Goal: Task Accomplishment & Management: Use online tool/utility

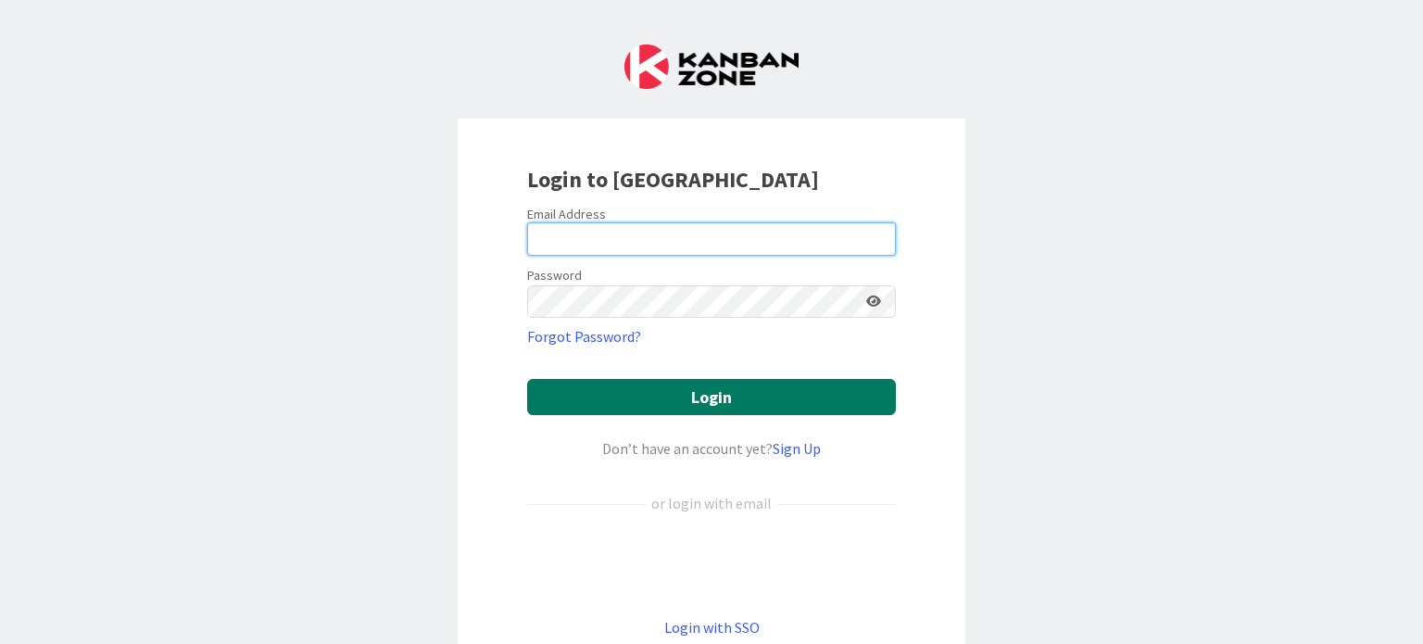
type input "[PERSON_NAME][EMAIL_ADDRESS][PERSON_NAME][DOMAIN_NAME]"
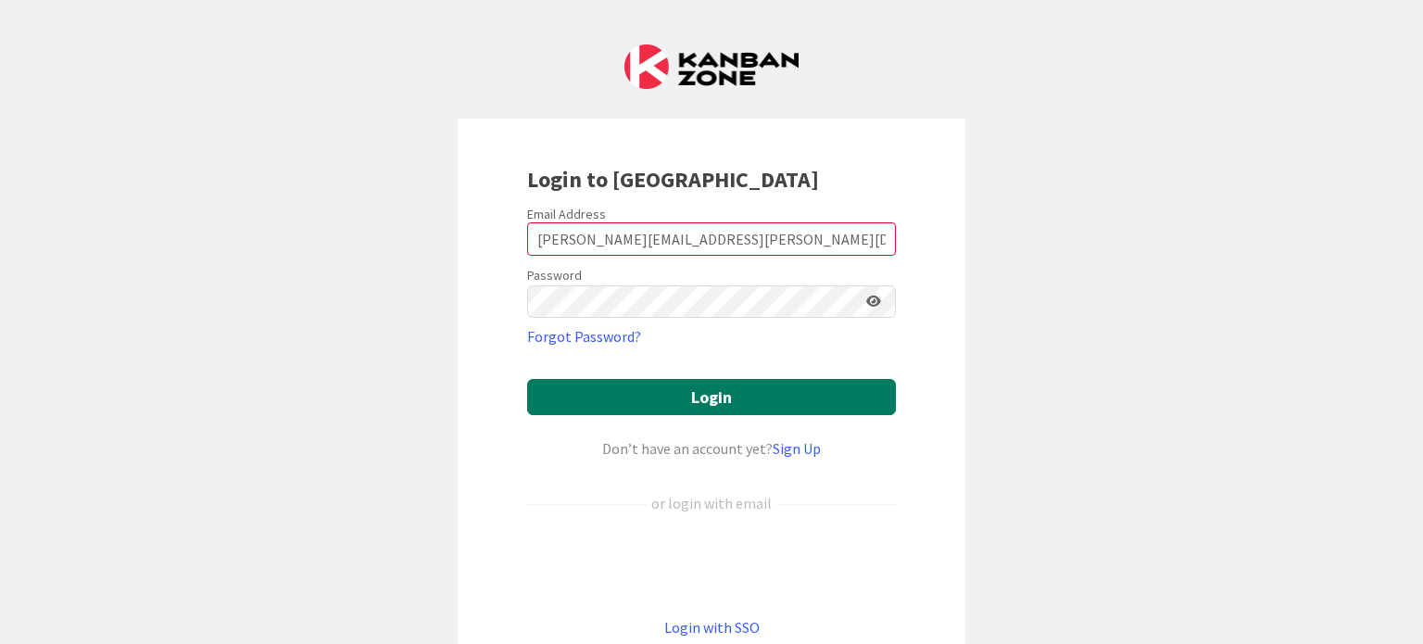
drag, startPoint x: 720, startPoint y: 396, endPoint x: 715, endPoint y: 384, distance: 12.0
click at [720, 396] on button "Login" at bounding box center [711, 397] width 369 height 36
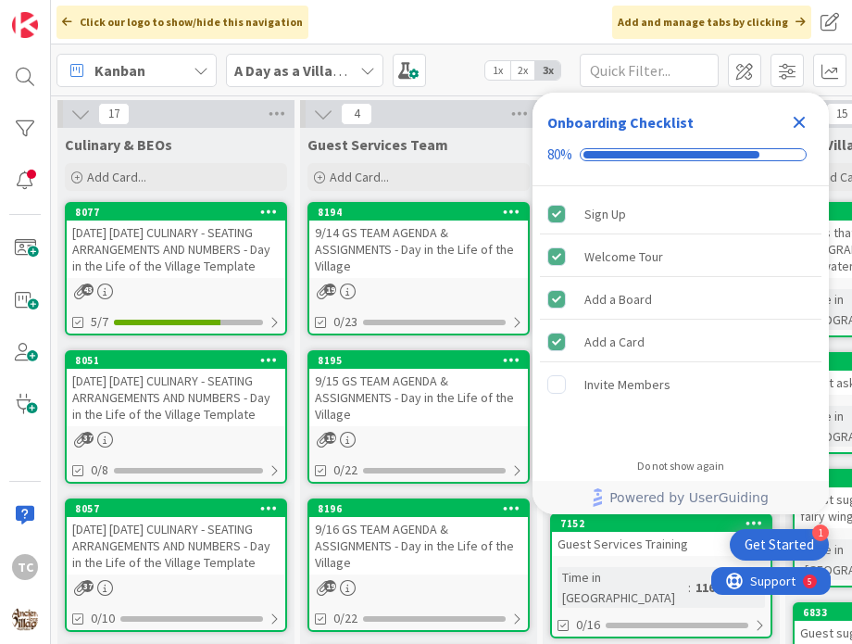
click at [801, 119] on icon "Close Checklist" at bounding box center [800, 123] width 12 height 12
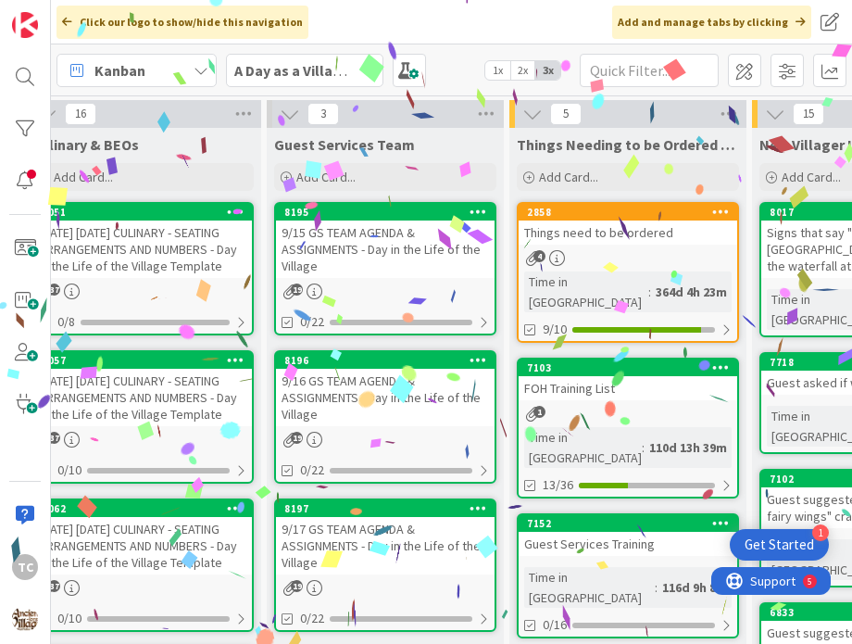
scroll to position [0, 27]
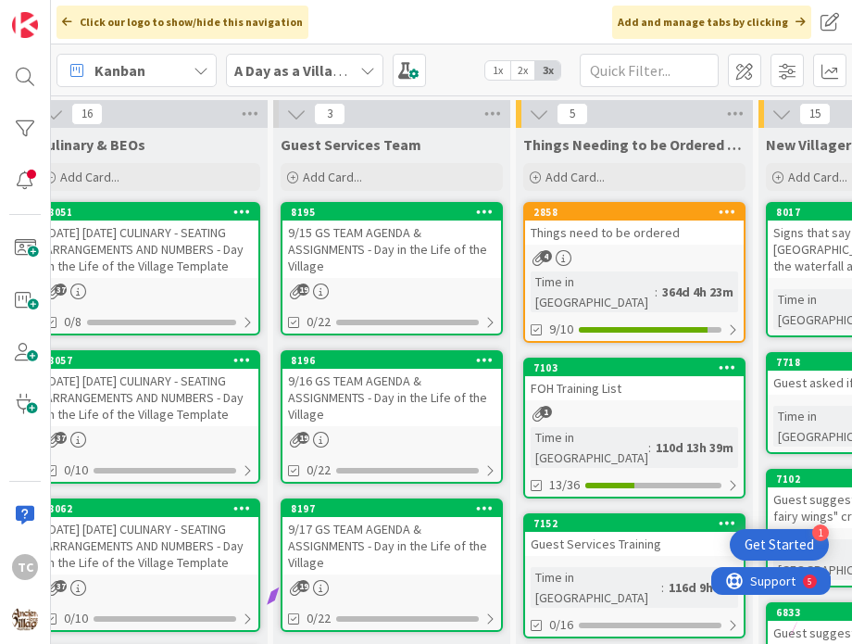
click at [431, 244] on div "9/15 GS TEAM AGENDA & ASSIGNMENTS - Day in the Life of the Village" at bounding box center [392, 248] width 219 height 57
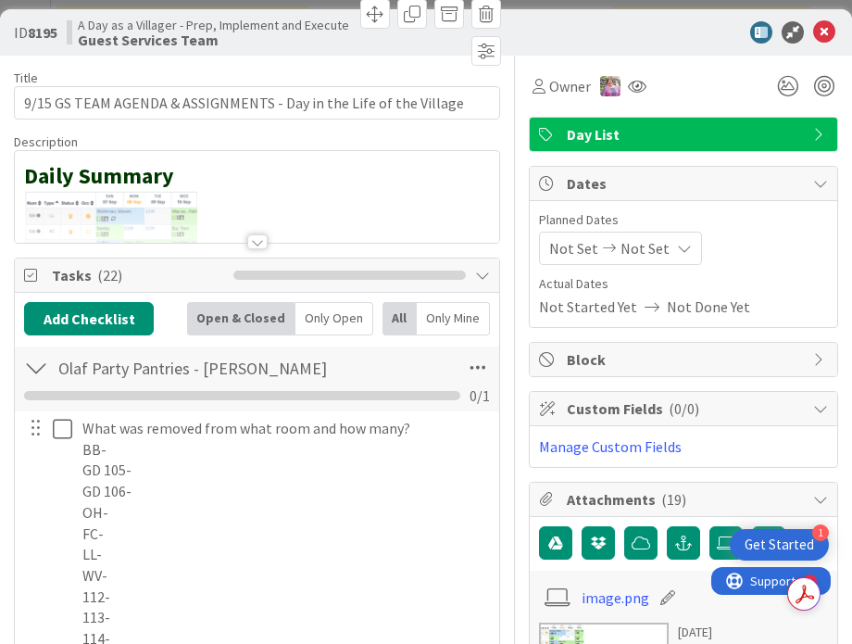
click at [231, 214] on div at bounding box center [257, 218] width 484 height 47
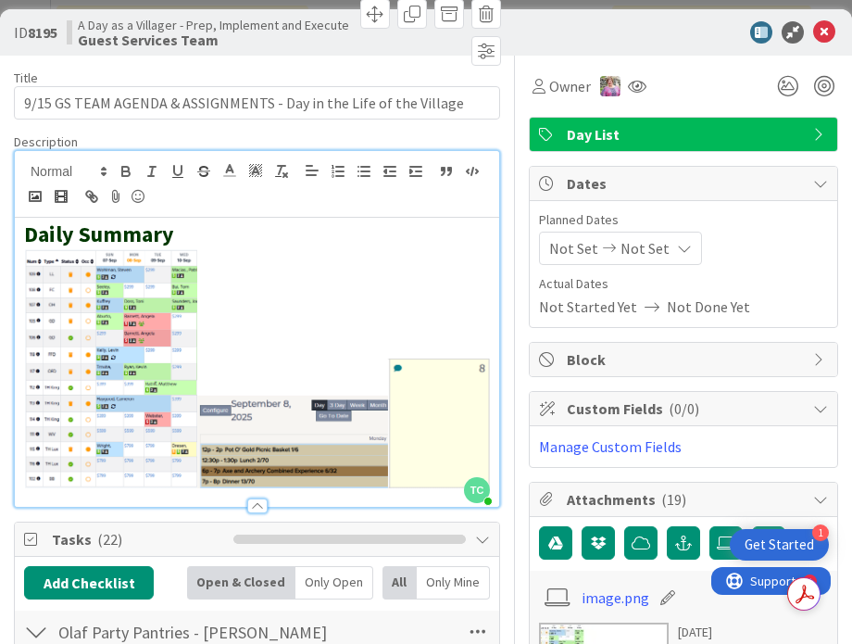
drag, startPoint x: 477, startPoint y: 444, endPoint x: 279, endPoint y: 425, distance: 199.1
click at [279, 425] on div "Daily Summary" at bounding box center [257, 362] width 484 height 289
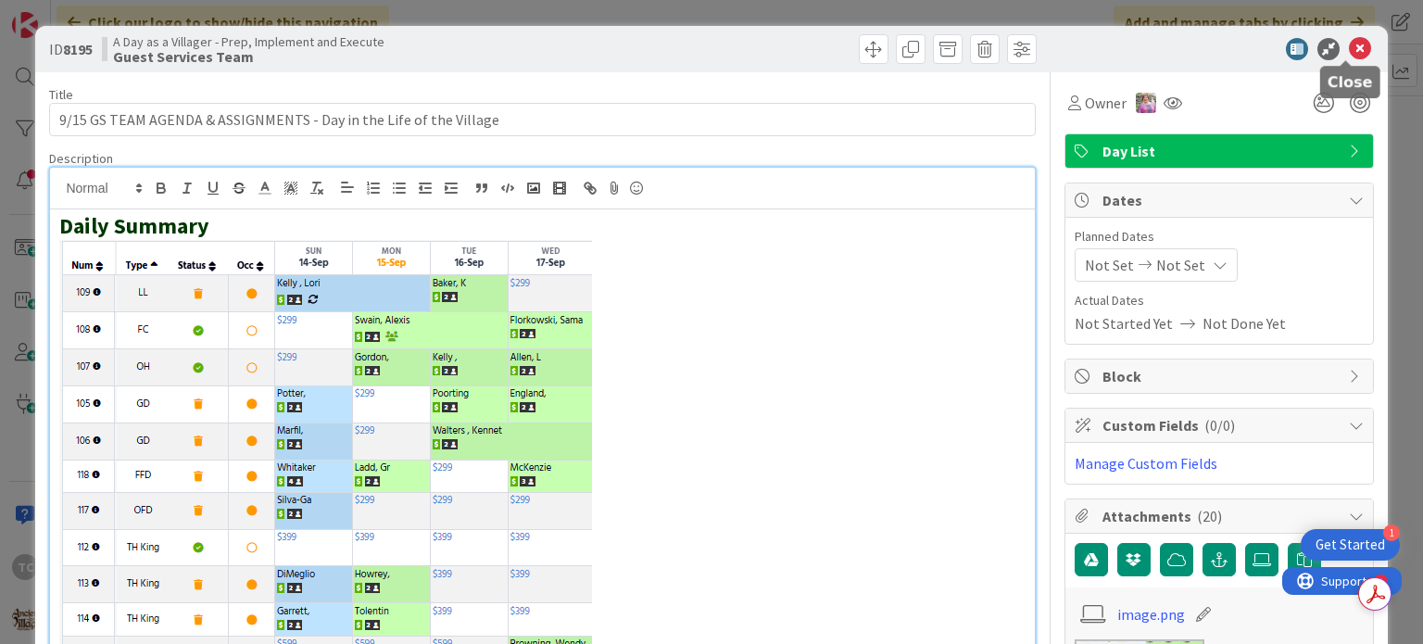
click at [1349, 44] on icon at bounding box center [1360, 49] width 22 height 22
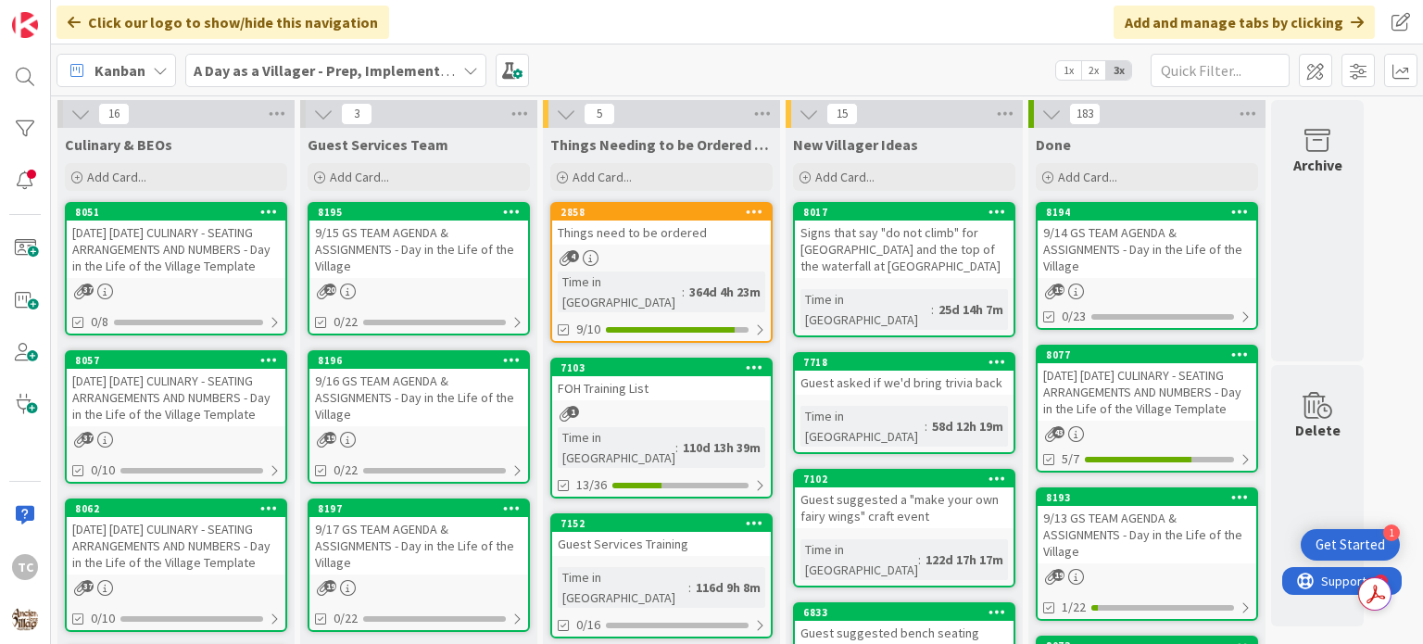
click at [159, 255] on div "[DATE] [DATE] CULINARY - SEATING ARRANGEMENTS AND NUMBERS - Day in the Life of …" at bounding box center [176, 248] width 219 height 57
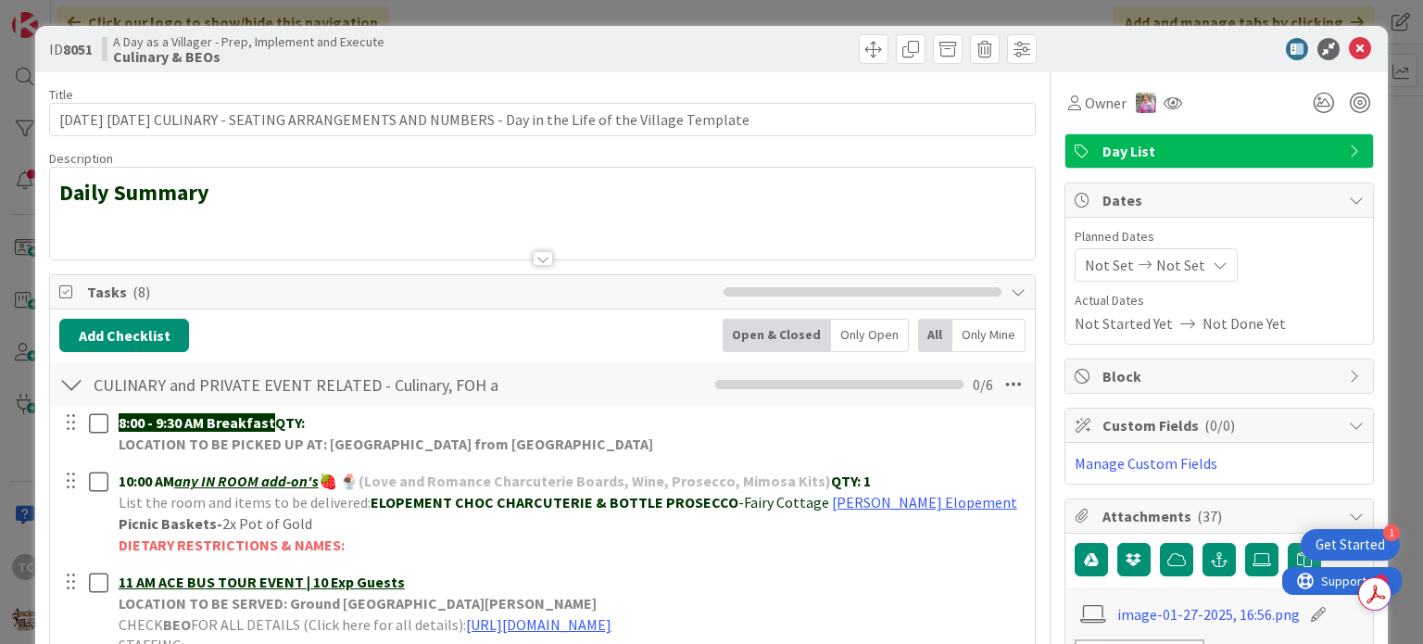
click at [66, 220] on div at bounding box center [542, 235] width 984 height 47
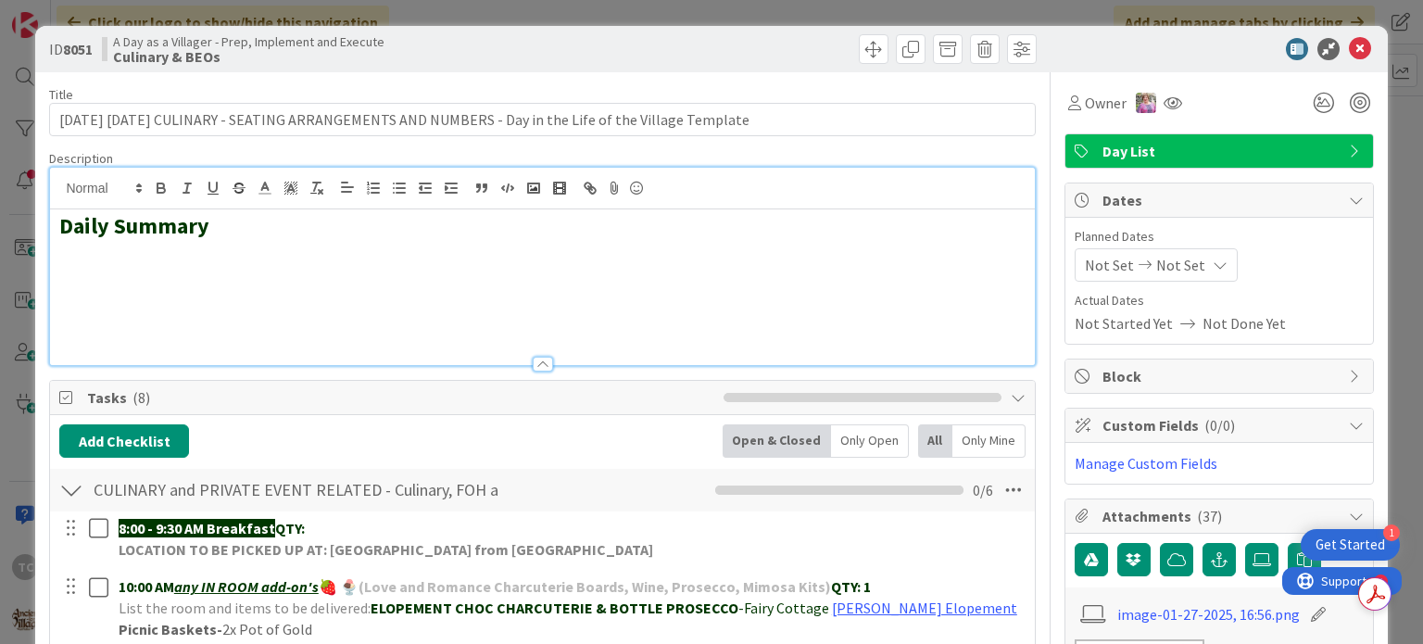
click at [94, 270] on h2 at bounding box center [541, 280] width 965 height 27
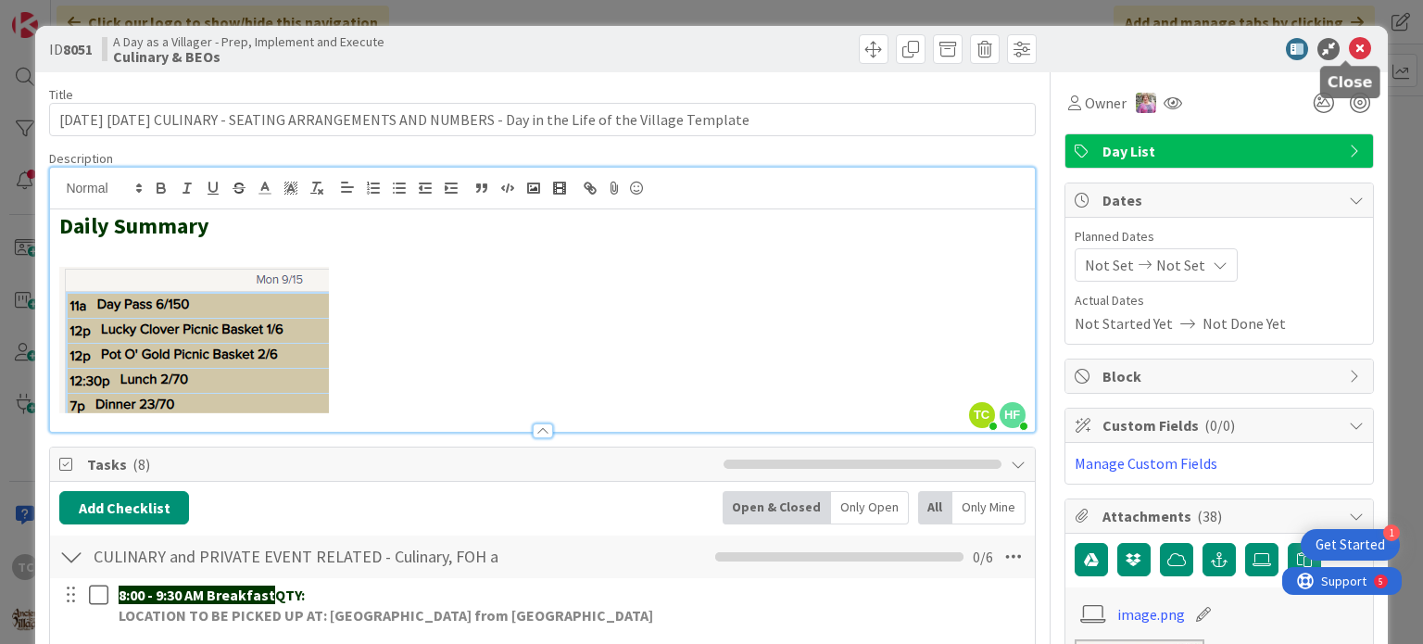
drag, startPoint x: 1345, startPoint y: 36, endPoint x: 1327, endPoint y: 49, distance: 22.6
click at [1349, 38] on icon at bounding box center [1360, 49] width 22 height 22
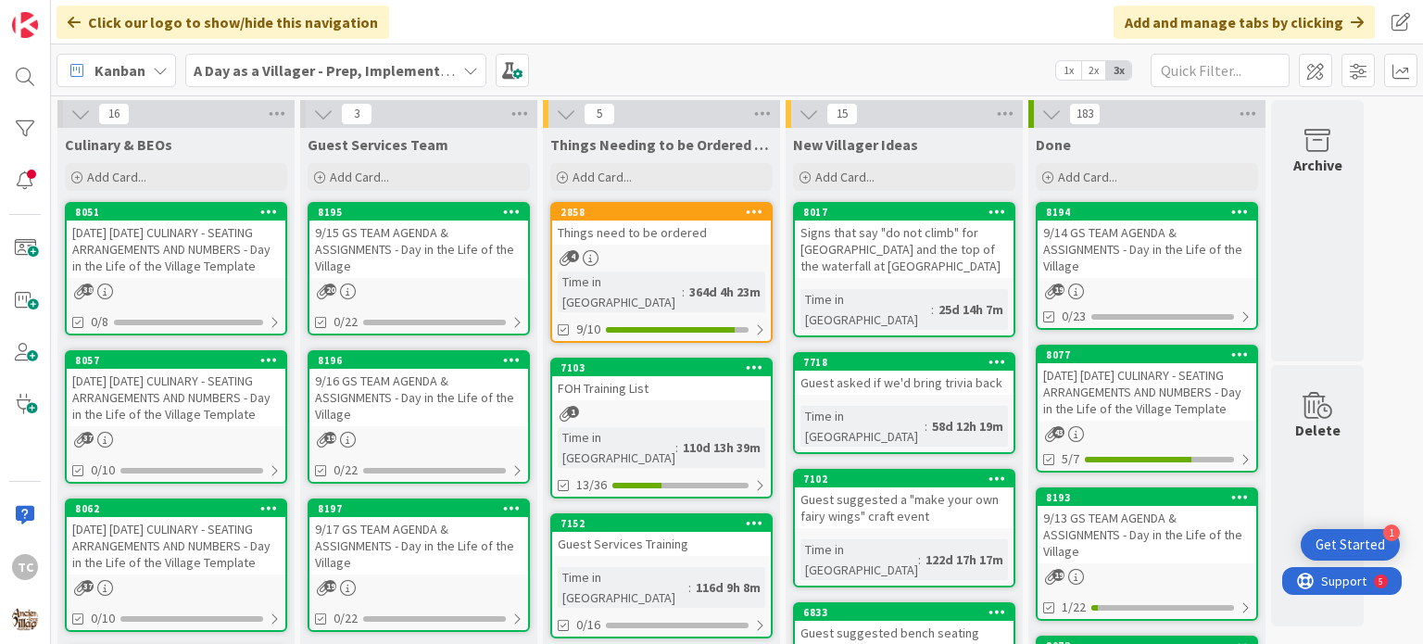
click at [441, 288] on div "20" at bounding box center [418, 291] width 219 height 16
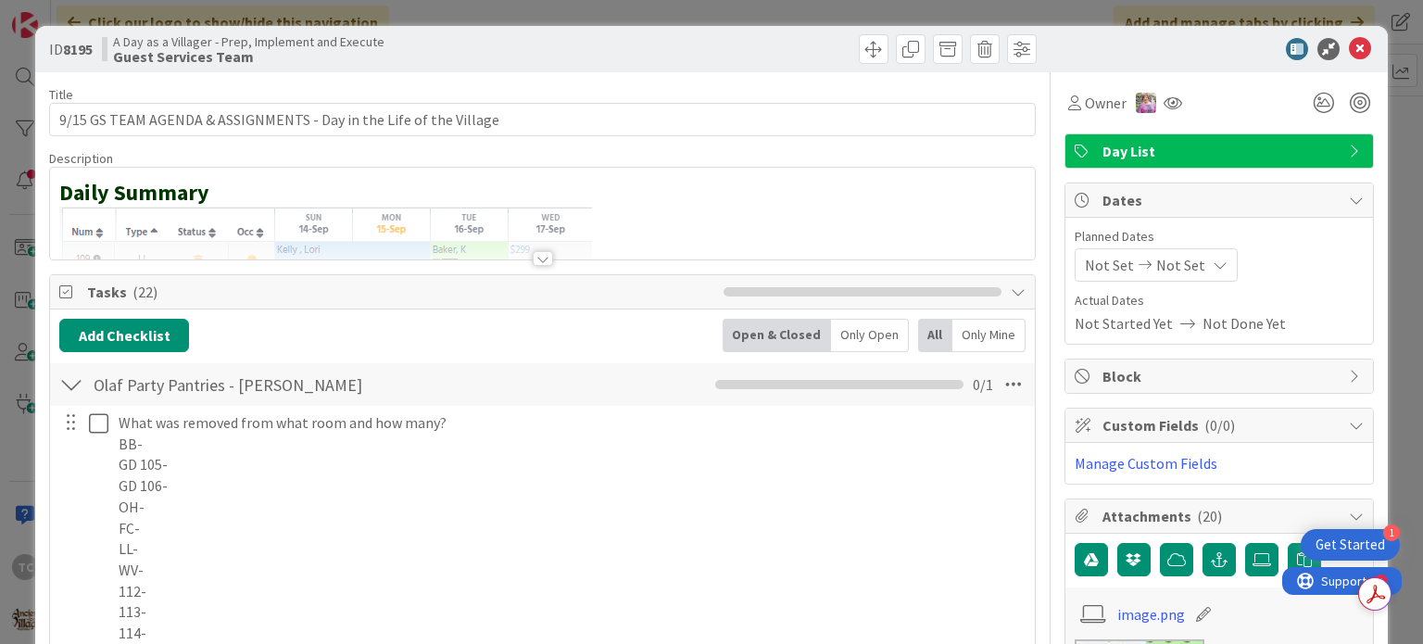
click at [685, 224] on div at bounding box center [542, 235] width 984 height 47
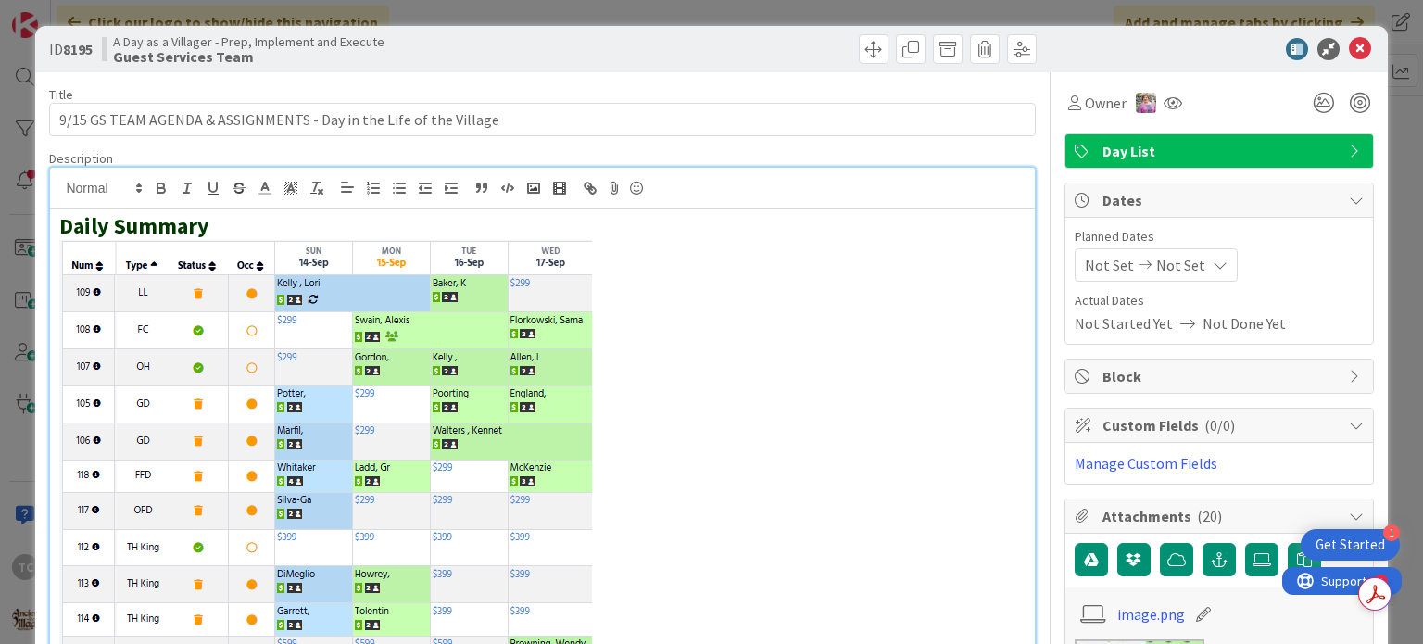
click at [606, 359] on p at bounding box center [541, 537] width 965 height 595
click at [708, 440] on p at bounding box center [541, 649] width 965 height 818
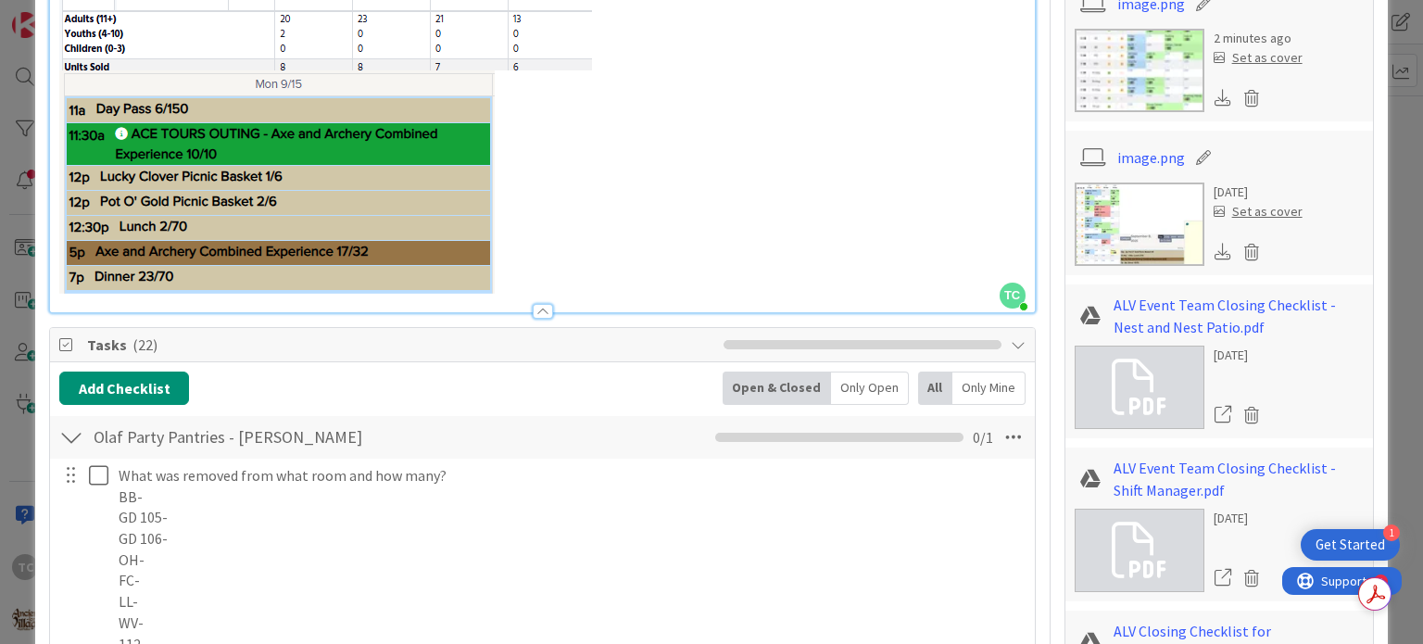
scroll to position [834, 0]
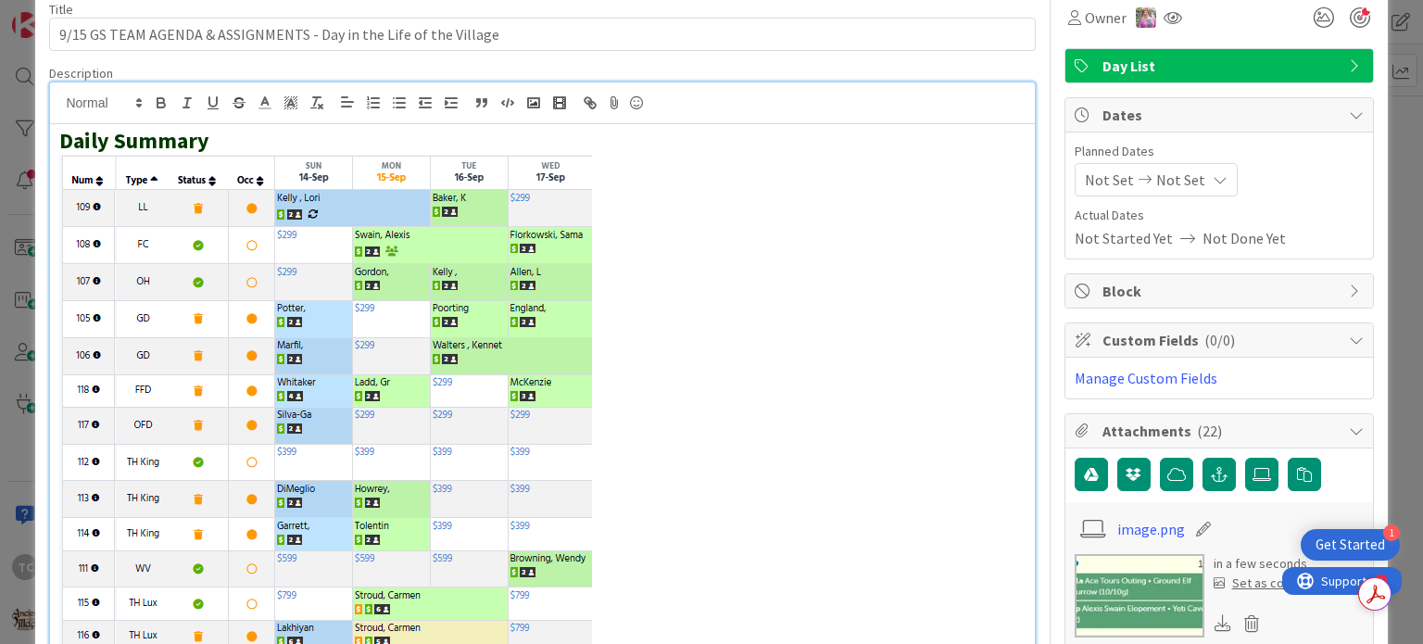
scroll to position [0, 0]
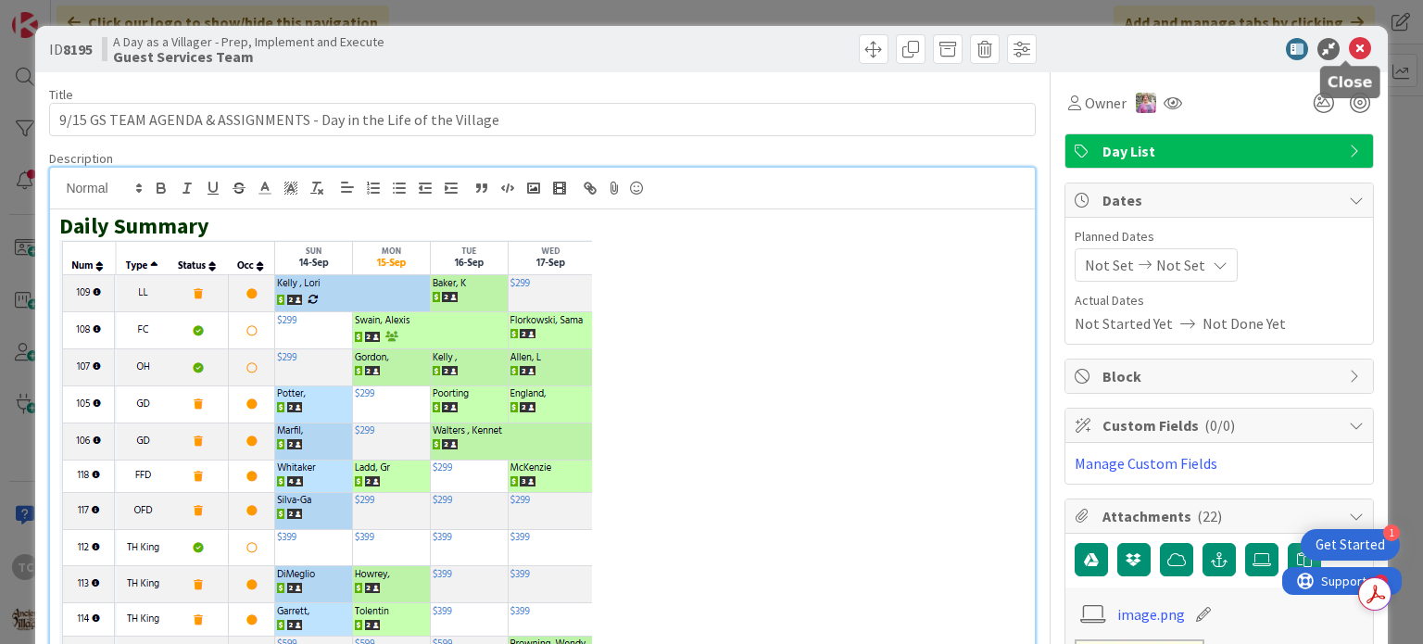
click at [1349, 48] on icon at bounding box center [1360, 49] width 22 height 22
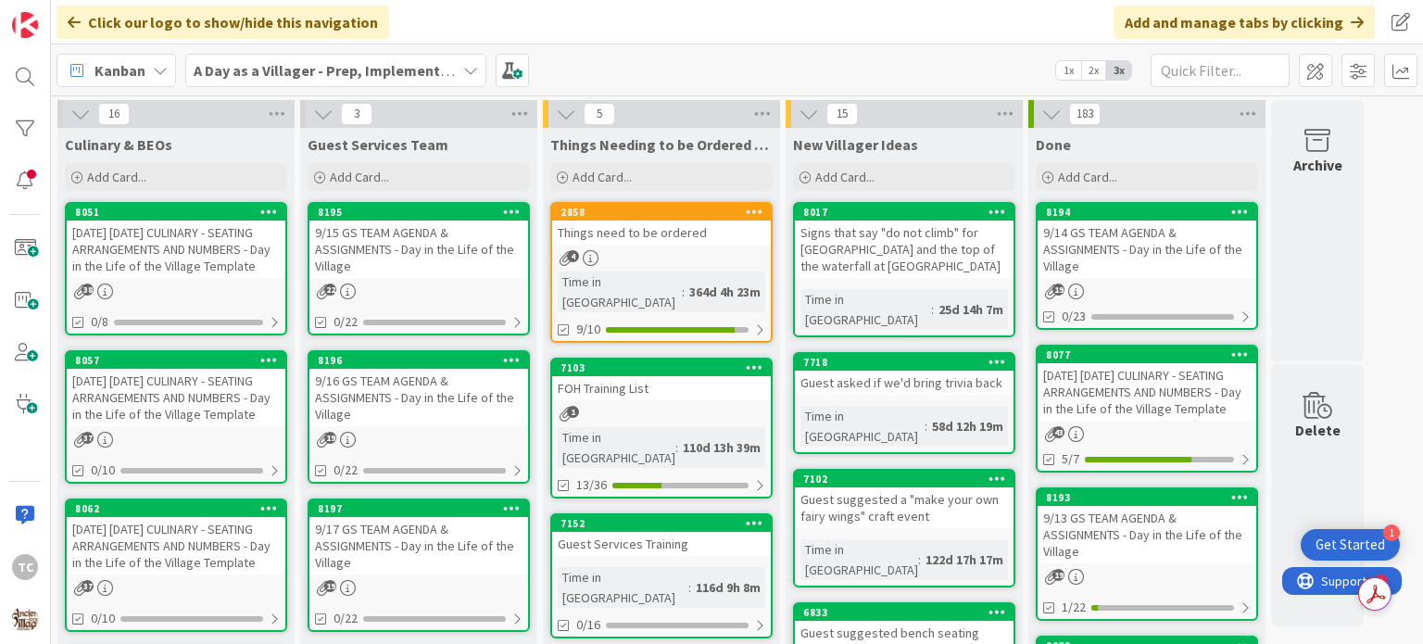
click at [158, 251] on div "[DATE] [DATE] CULINARY - SEATING ARRANGEMENTS AND NUMBERS - Day in the Life of …" at bounding box center [176, 248] width 219 height 57
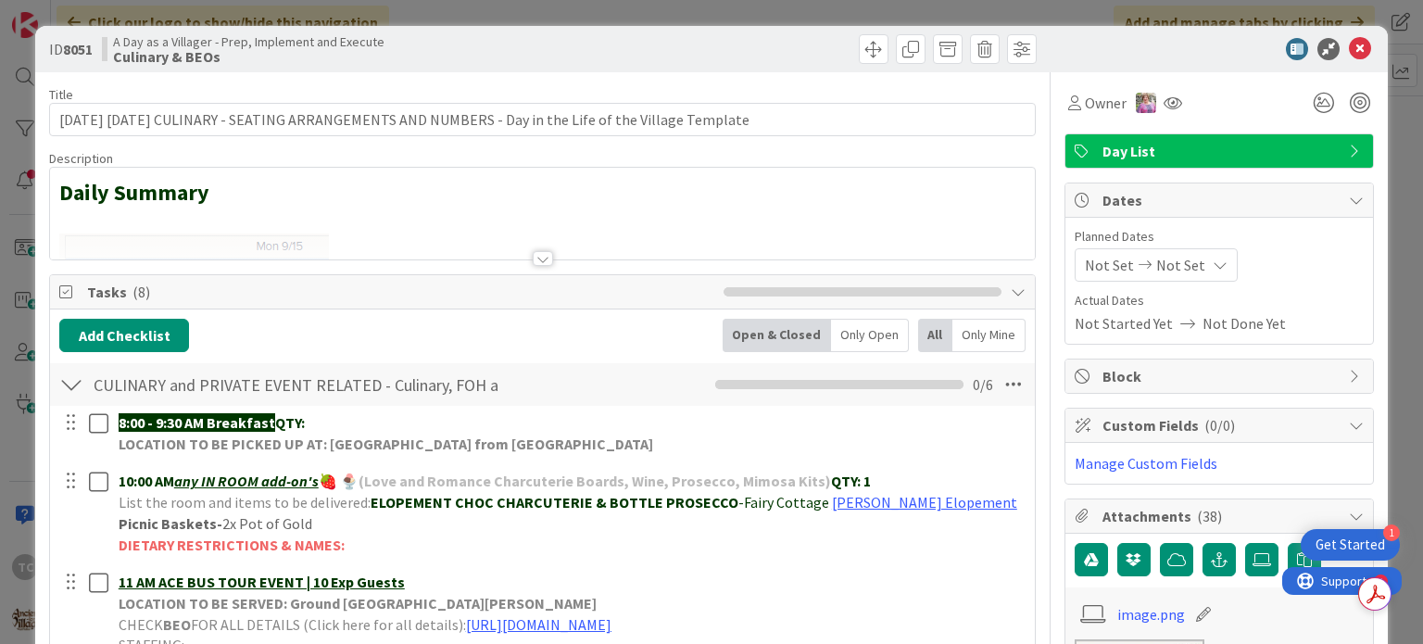
click at [393, 245] on div at bounding box center [542, 235] width 984 height 47
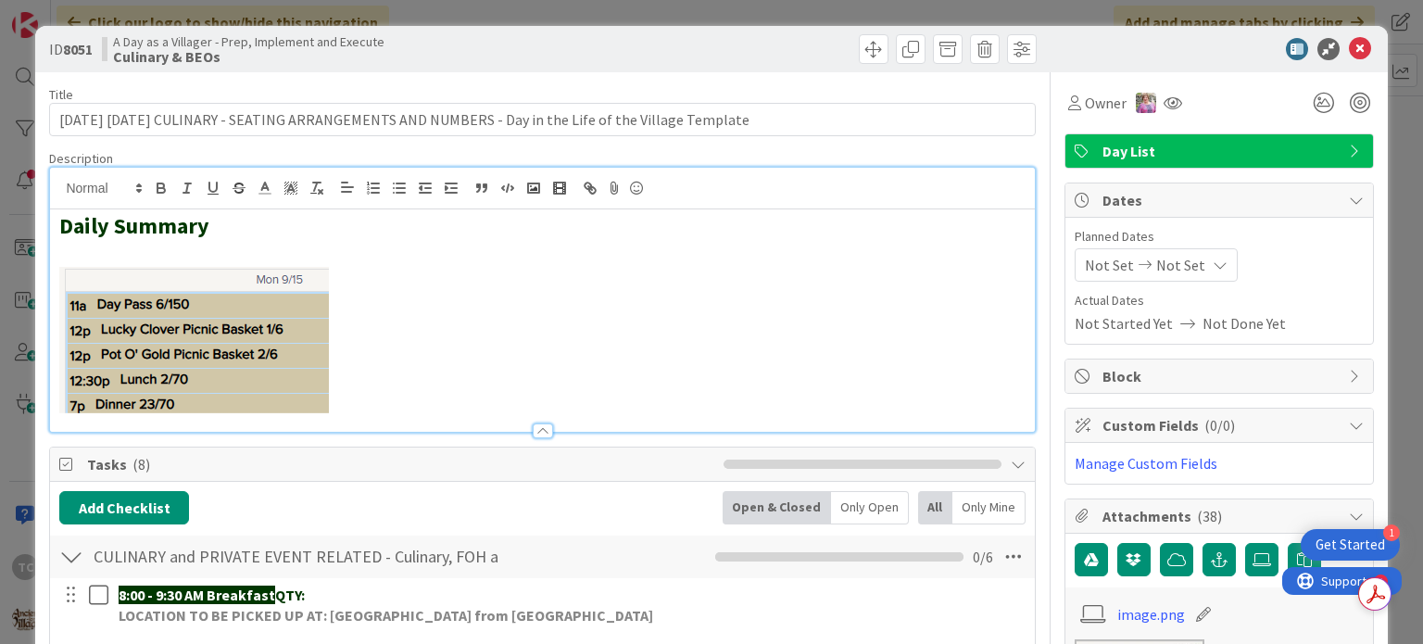
click at [363, 336] on p at bounding box center [541, 340] width 965 height 146
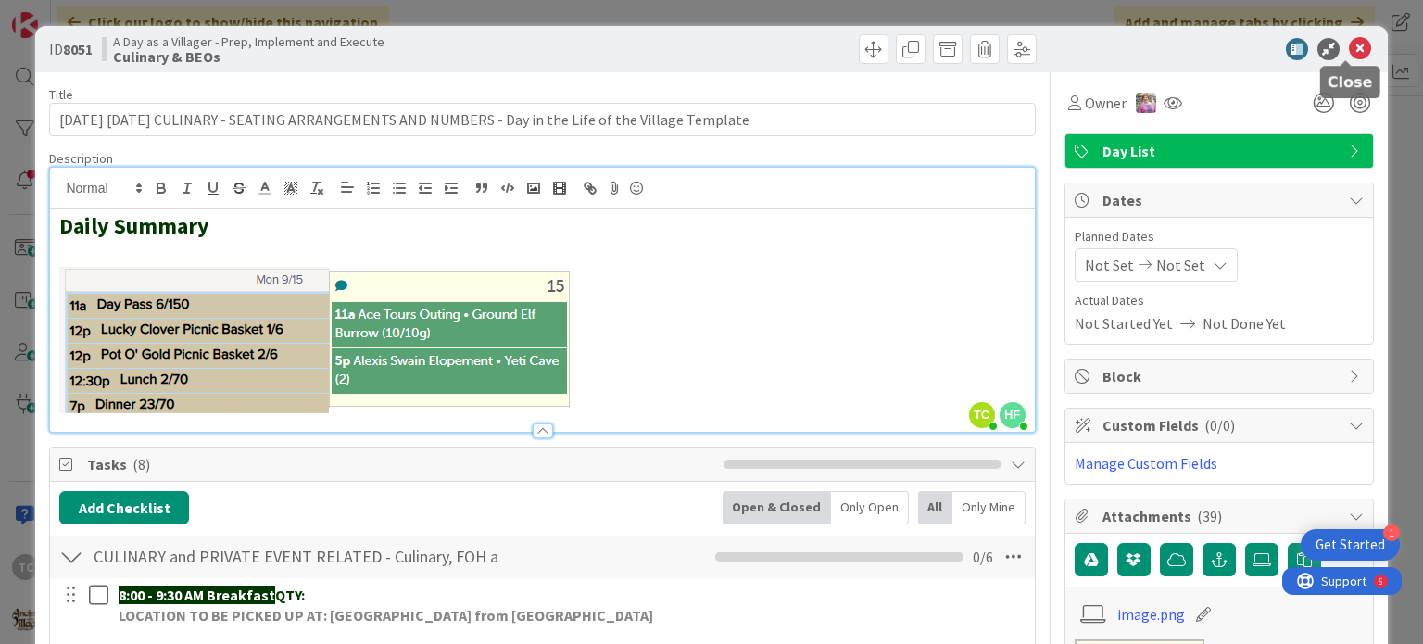
click at [1350, 50] on icon at bounding box center [1360, 49] width 22 height 22
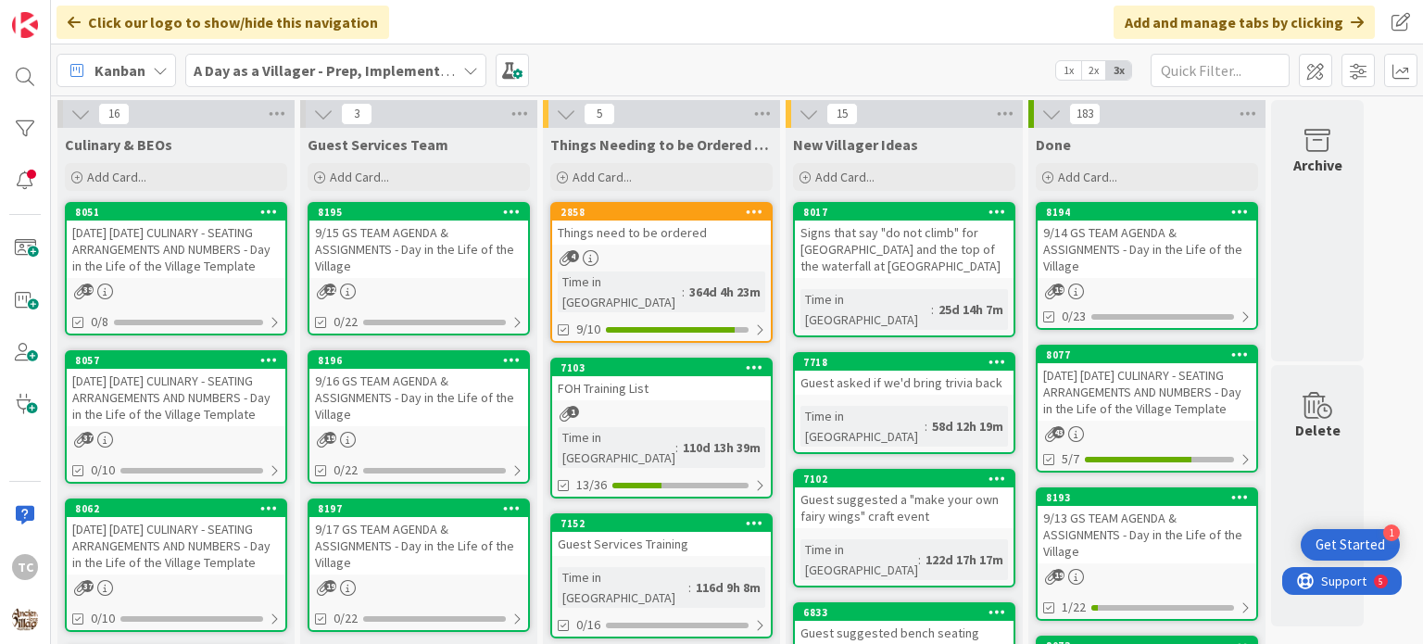
click at [108, 255] on div "[DATE] [DATE] CULINARY - SEATING ARRANGEMENTS AND NUMBERS - Day in the Life of …" at bounding box center [176, 248] width 219 height 57
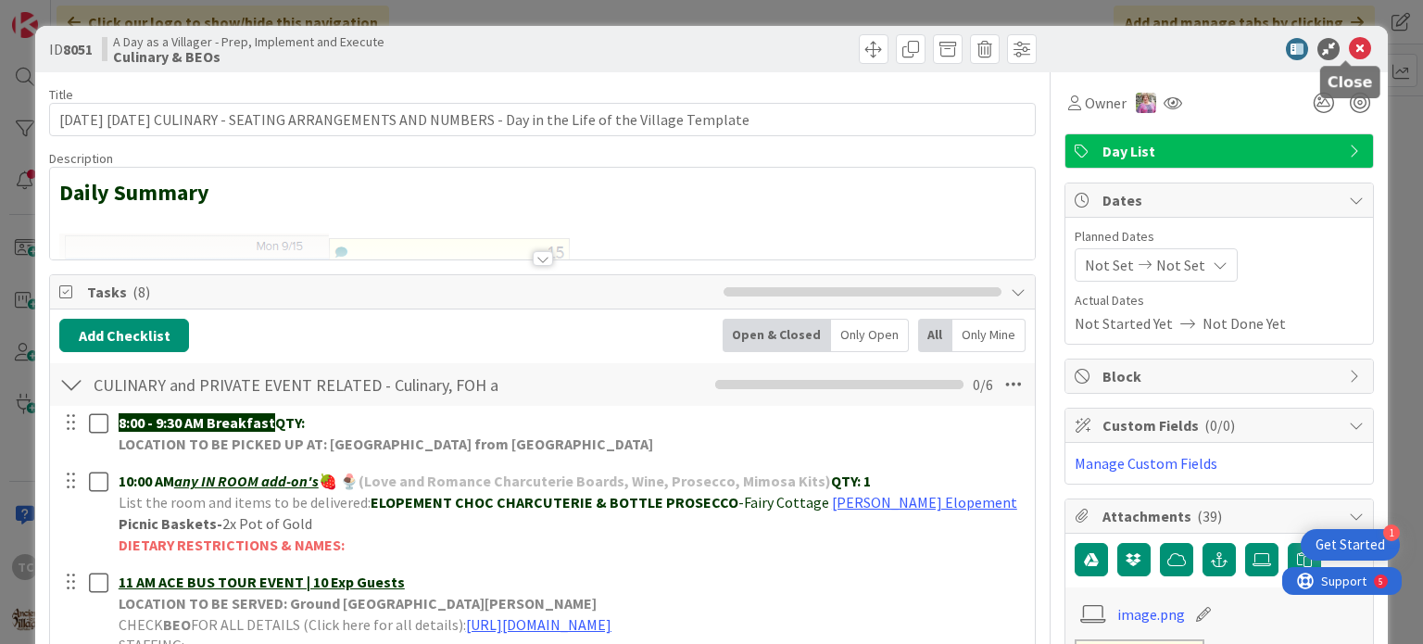
click at [1352, 46] on icon at bounding box center [1360, 49] width 22 height 22
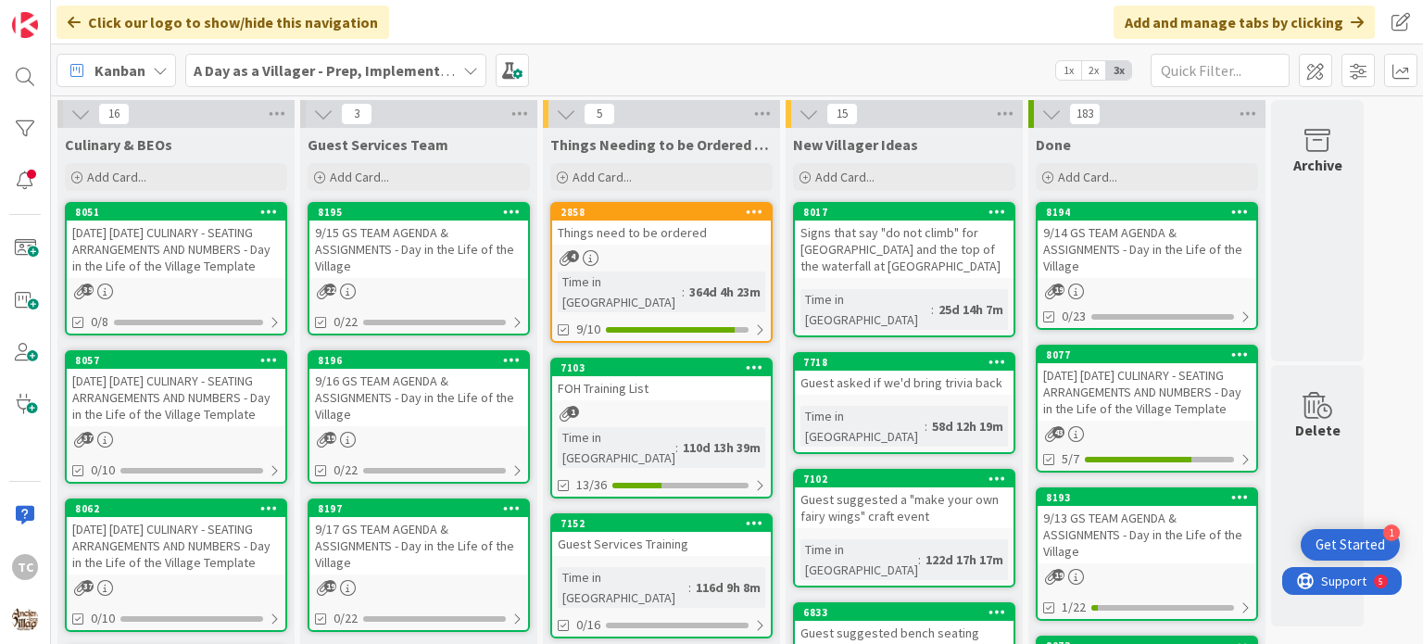
click at [387, 258] on div "9/15 GS TEAM AGENDA & ASSIGNMENTS - Day in the Life of the Village" at bounding box center [418, 248] width 219 height 57
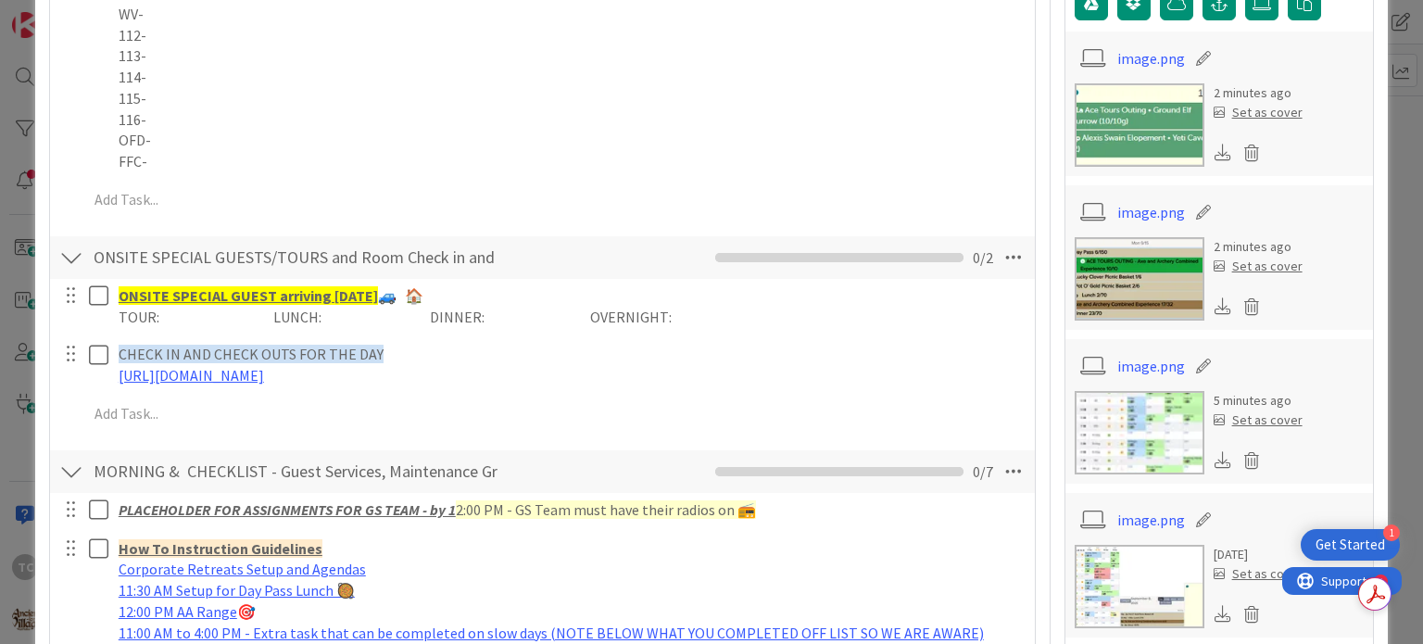
scroll to position [463, 0]
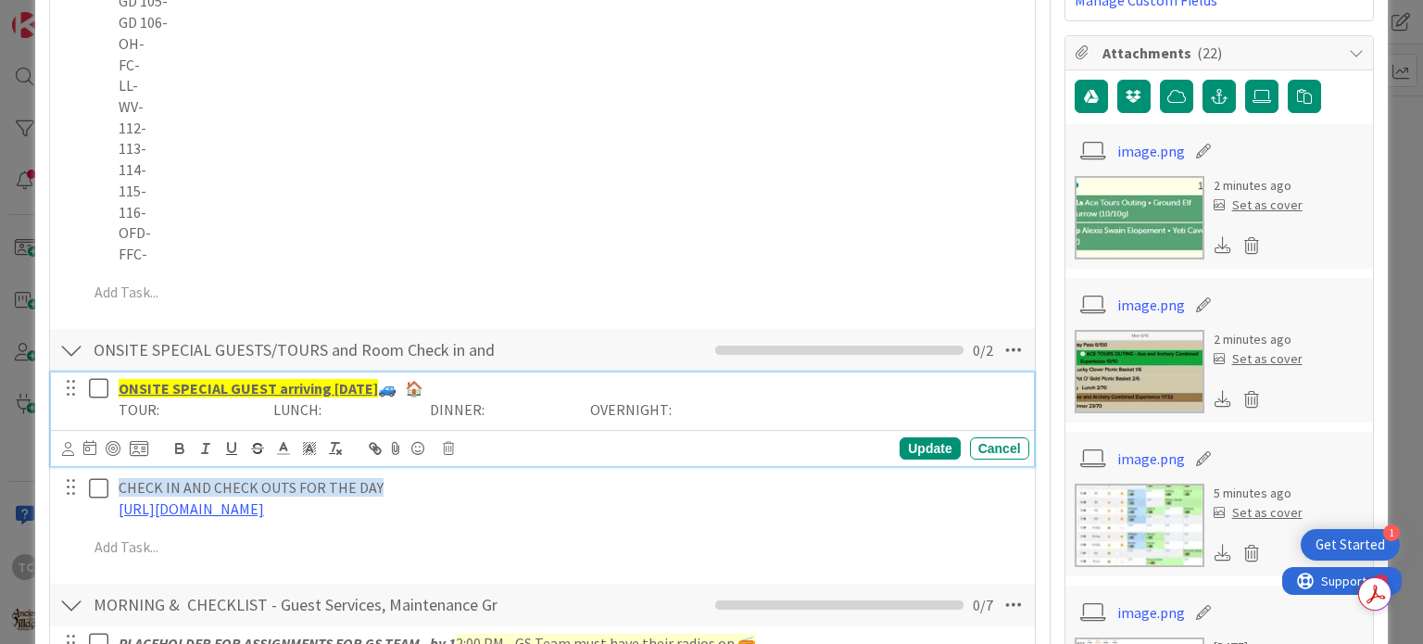
click at [737, 409] on p "TOUR: LUNCH: DINNER: OVERNIGHT:" at bounding box center [570, 409] width 903 height 21
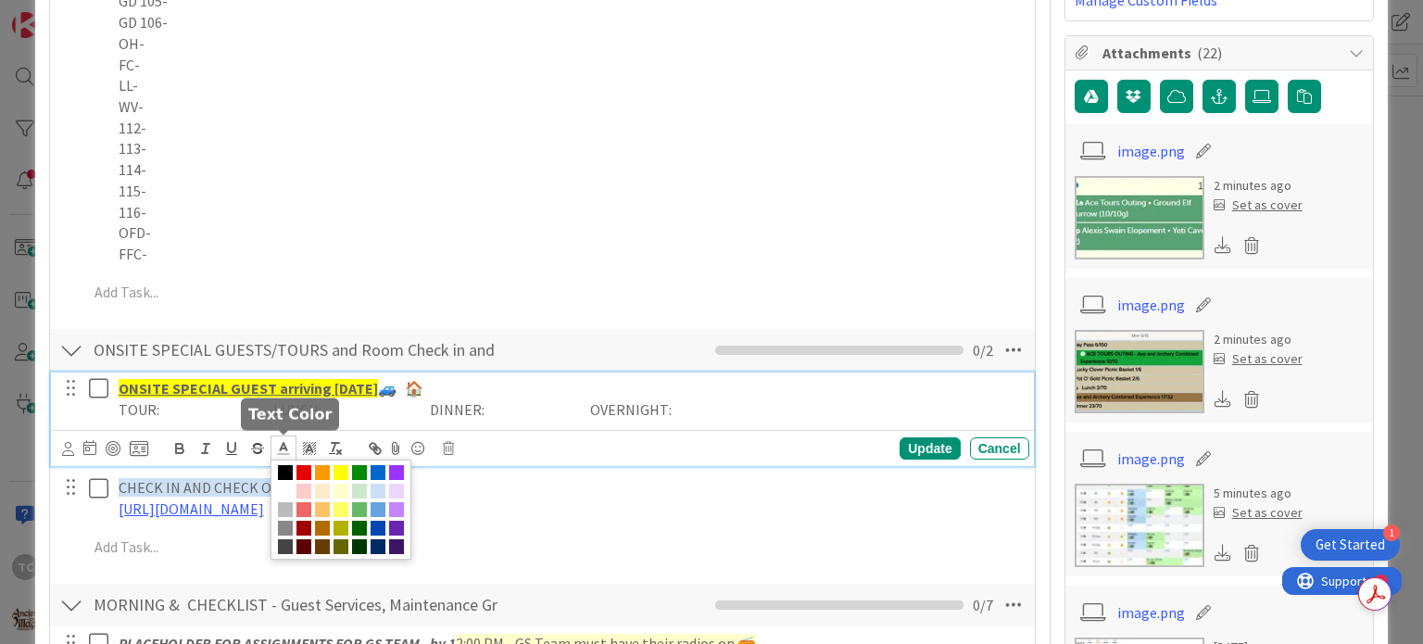
click at [286, 444] on icon at bounding box center [283, 448] width 17 height 17
click at [401, 470] on span at bounding box center [396, 472] width 15 height 15
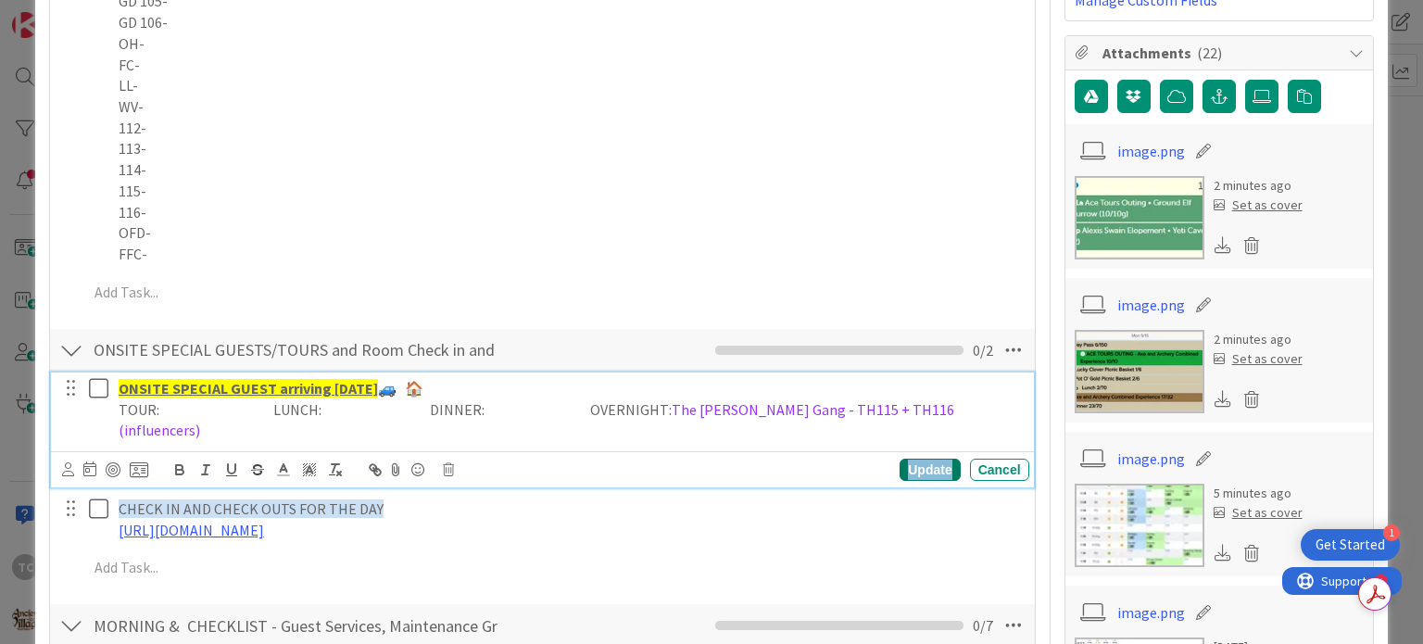
click at [900, 459] on div "Update" at bounding box center [929, 470] width 60 height 22
click at [987, 408] on p "TOUR: LUNCH: DINNER: OVERNIGHT: The [PERSON_NAME] Gang - TH115 + TH116 (influen…" at bounding box center [570, 420] width 903 height 42
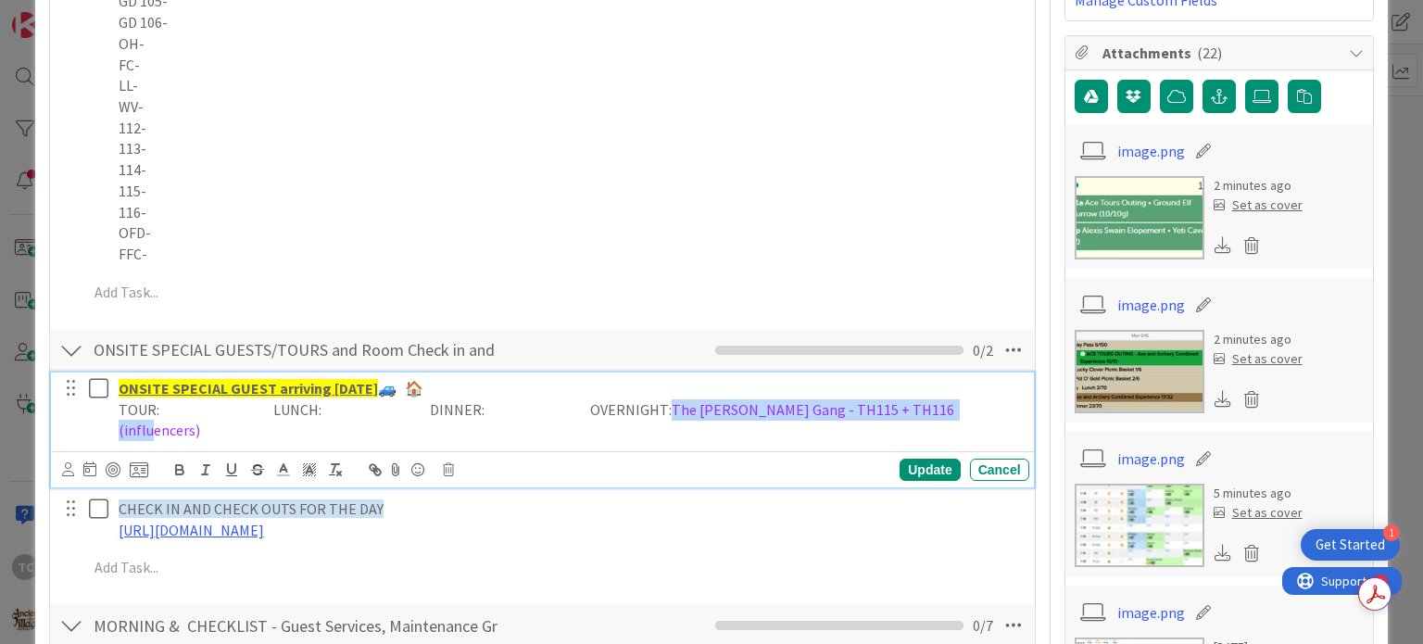
drag, startPoint x: 985, startPoint y: 408, endPoint x: 685, endPoint y: 402, distance: 299.3
click at [685, 402] on p "TOUR: LUNCH: DINNER: OVERNIGHT: The [PERSON_NAME] Gang - TH115 + TH116 (influen…" at bounding box center [570, 420] width 903 height 42
copy span "The [PERSON_NAME] Gang - TH115 + TH116 (influencers)"
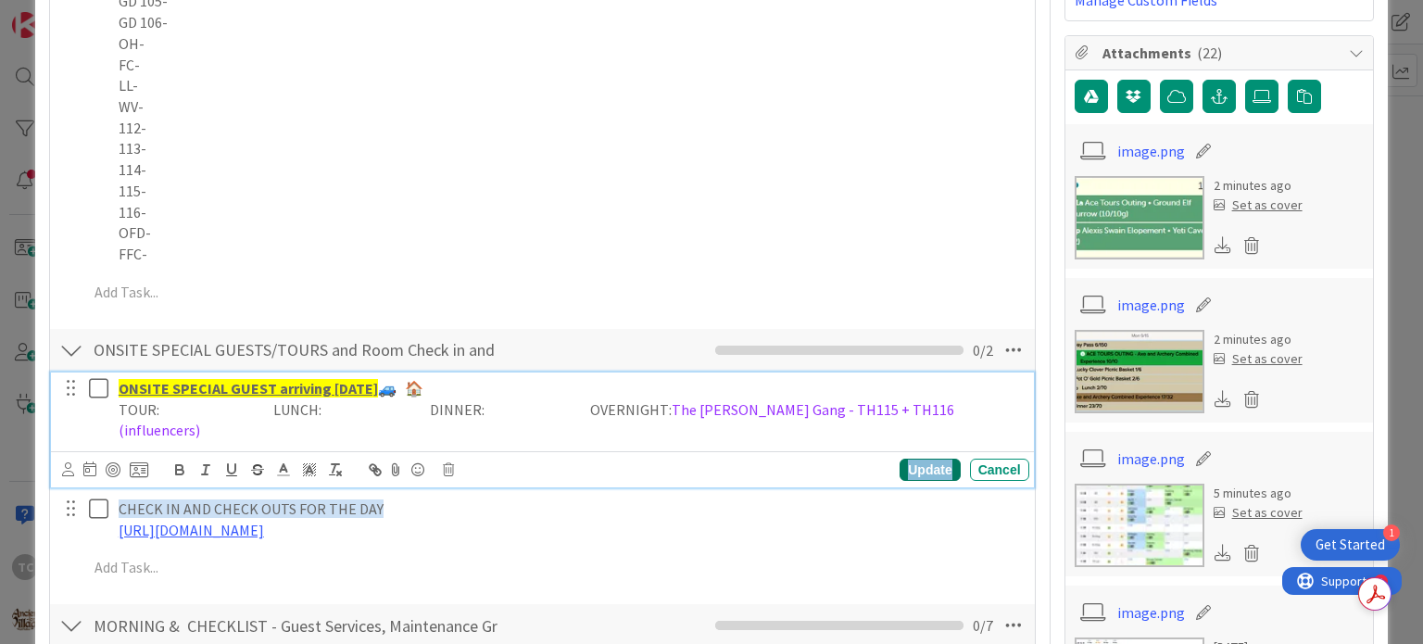
click at [901, 459] on div "Update" at bounding box center [929, 470] width 60 height 22
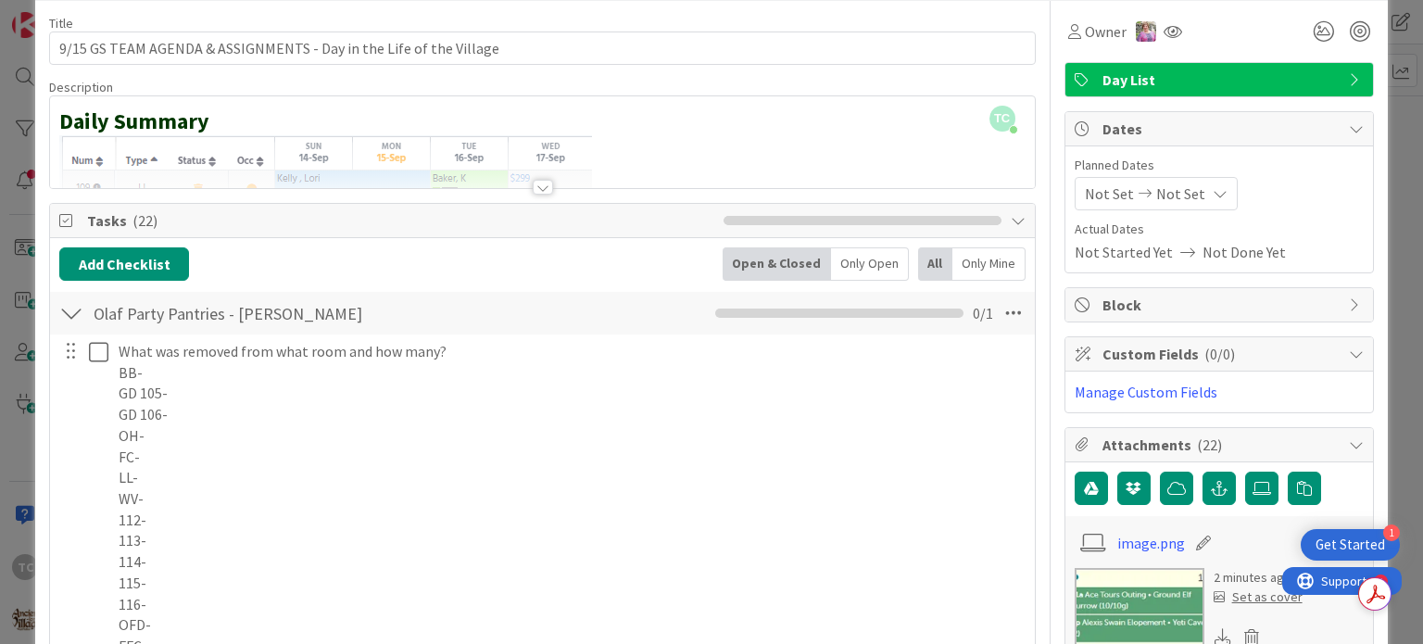
scroll to position [0, 0]
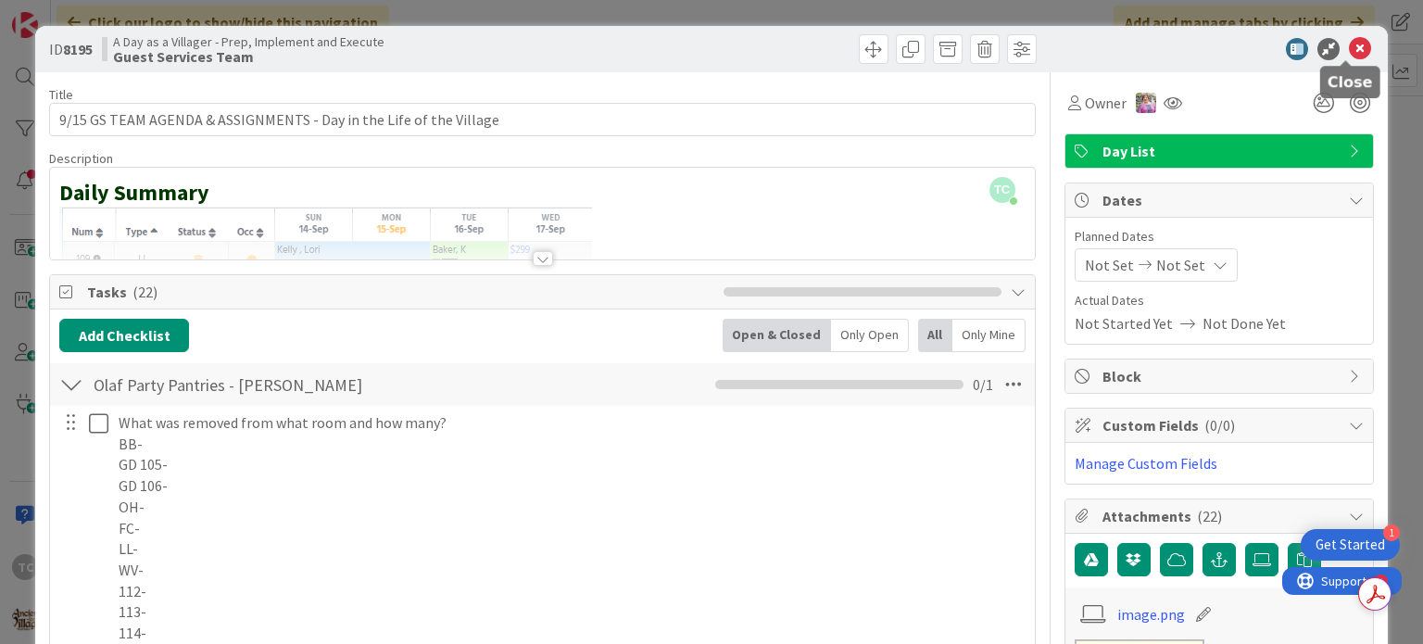
click at [1350, 49] on icon at bounding box center [1360, 49] width 22 height 22
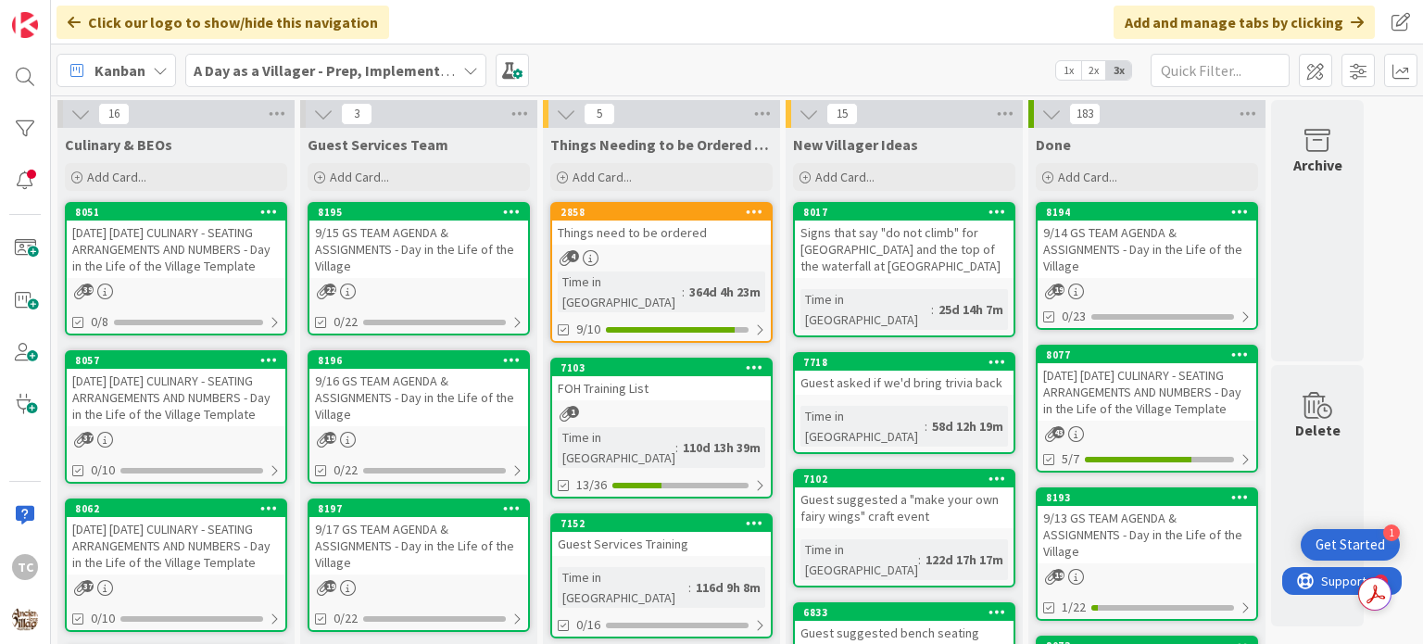
click at [139, 246] on div "[DATE] [DATE] CULINARY - SEATING ARRANGEMENTS AND NUMBERS - Day in the Life of …" at bounding box center [176, 248] width 219 height 57
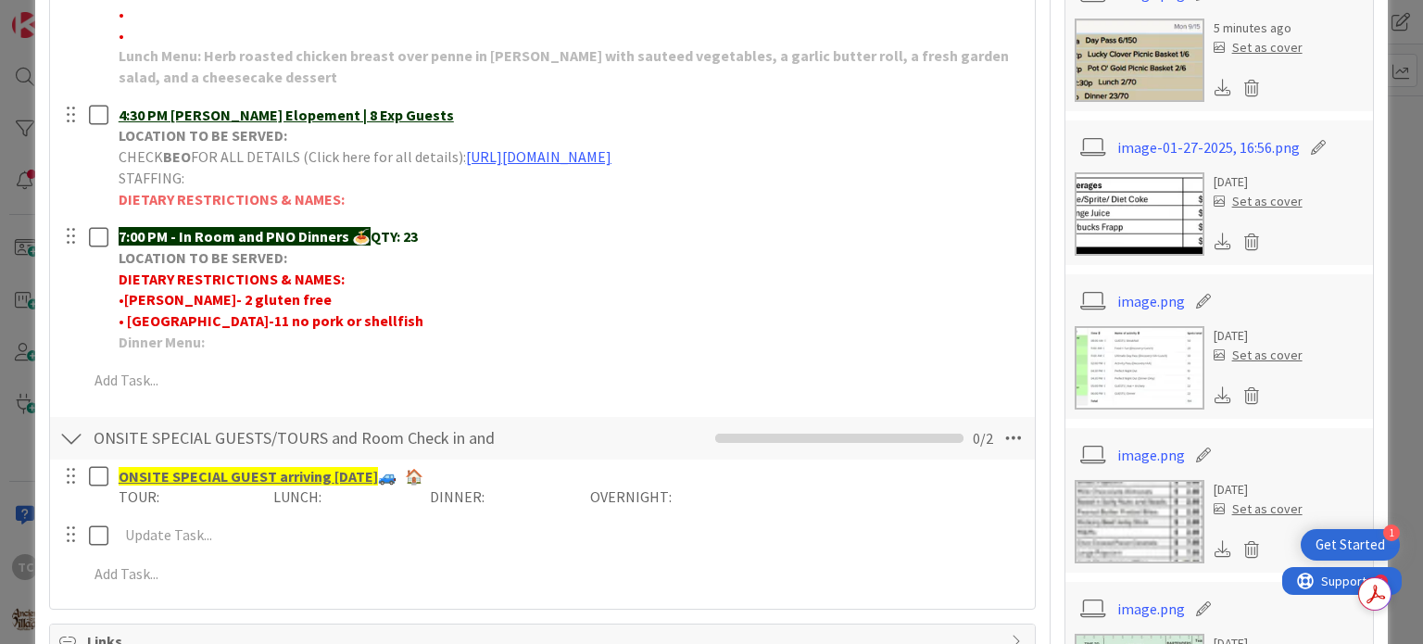
scroll to position [834, 0]
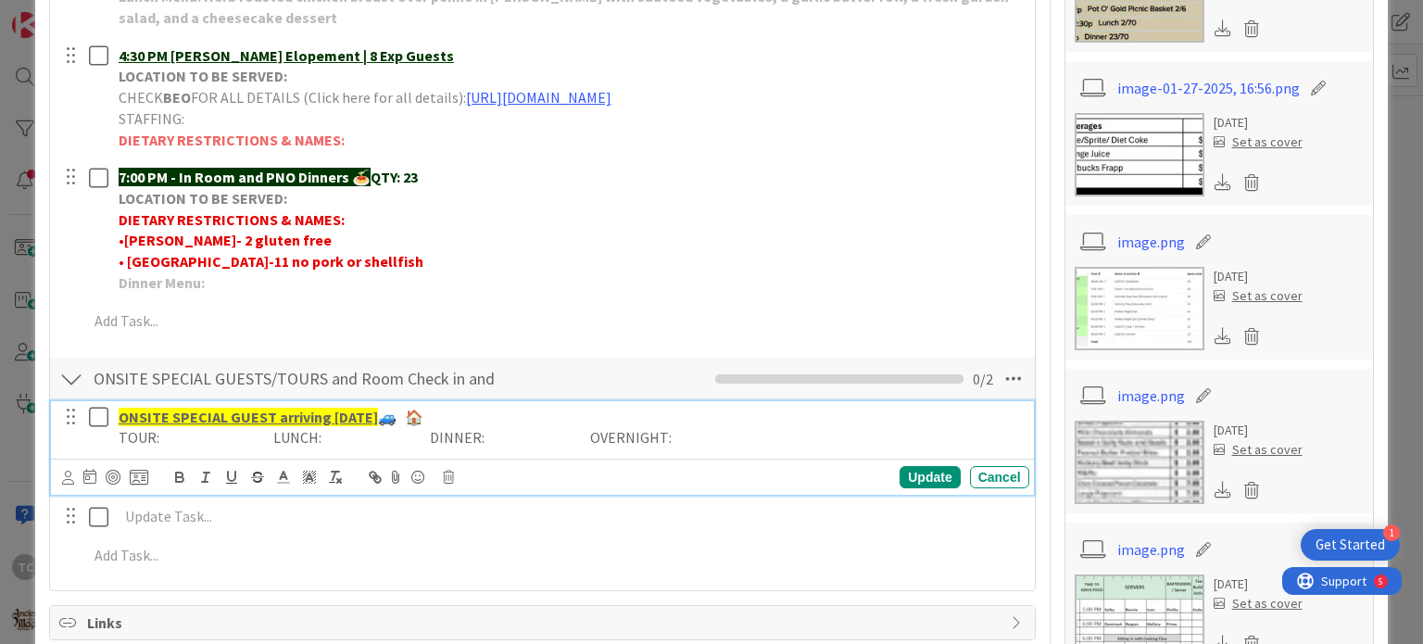
click at [737, 448] on p "TOUR: LUNCH: DINNER: OVERNIGHT:" at bounding box center [570, 437] width 903 height 21
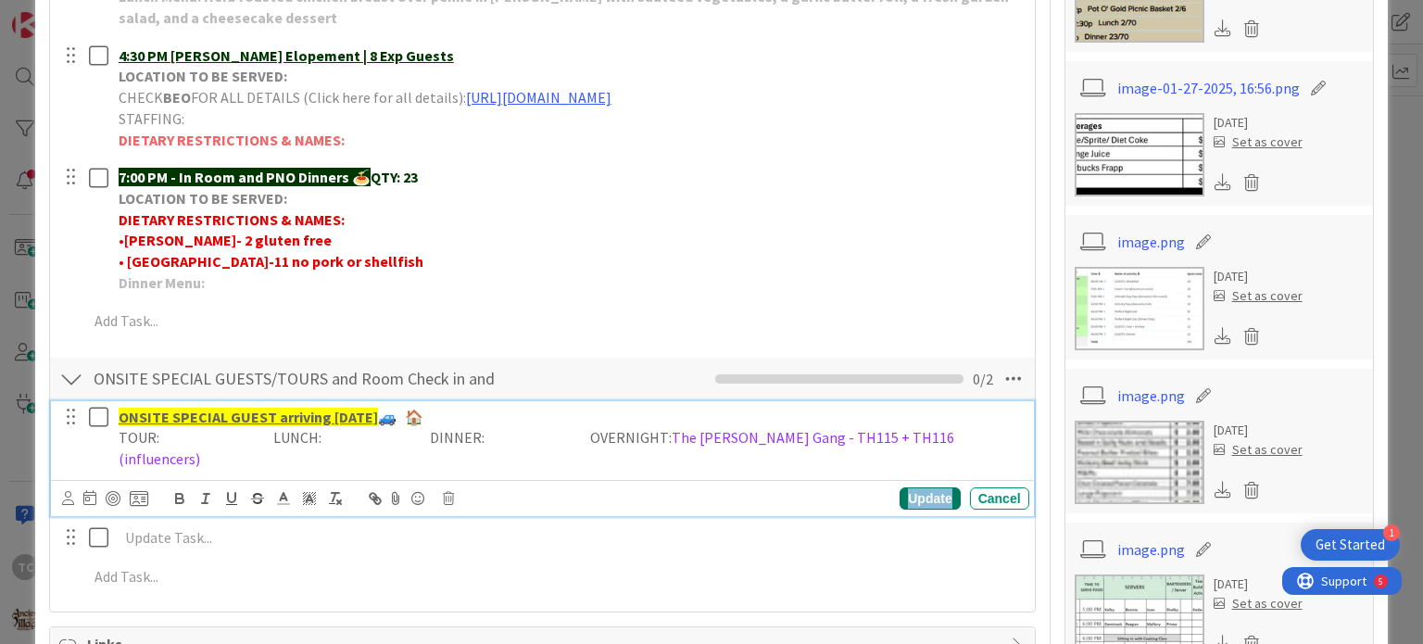
click at [923, 492] on div "Update" at bounding box center [929, 498] width 60 height 22
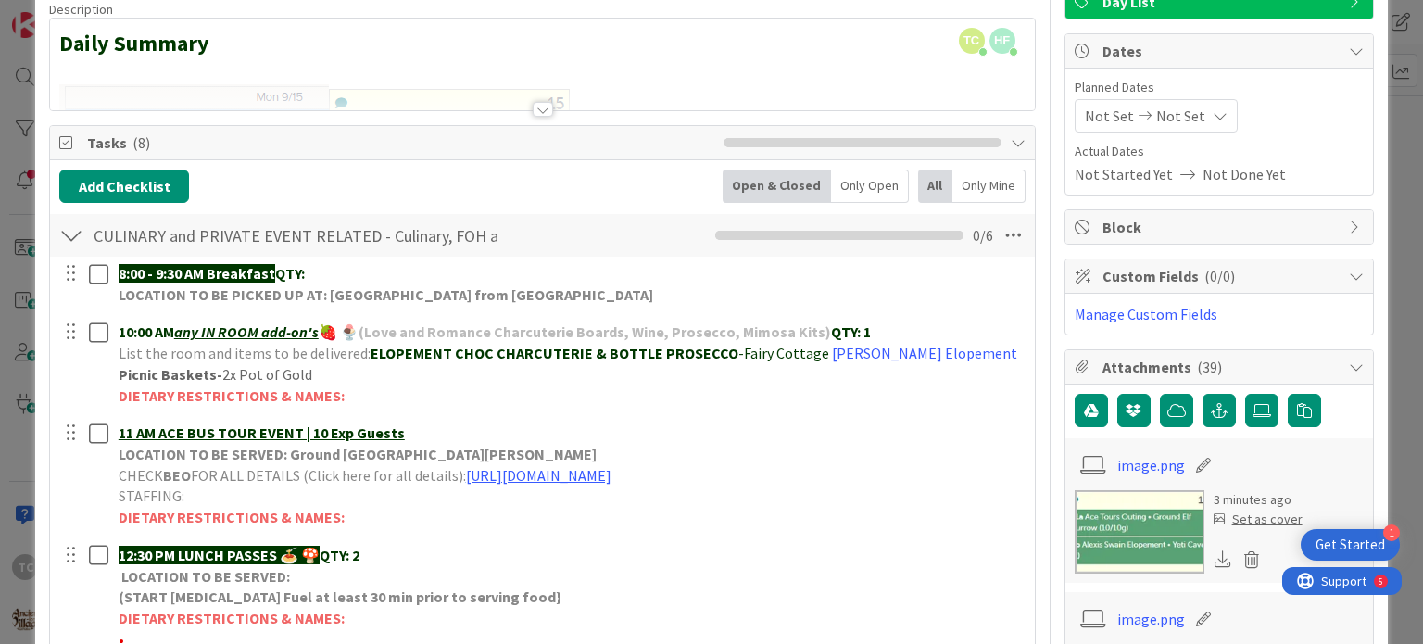
scroll to position [0, 0]
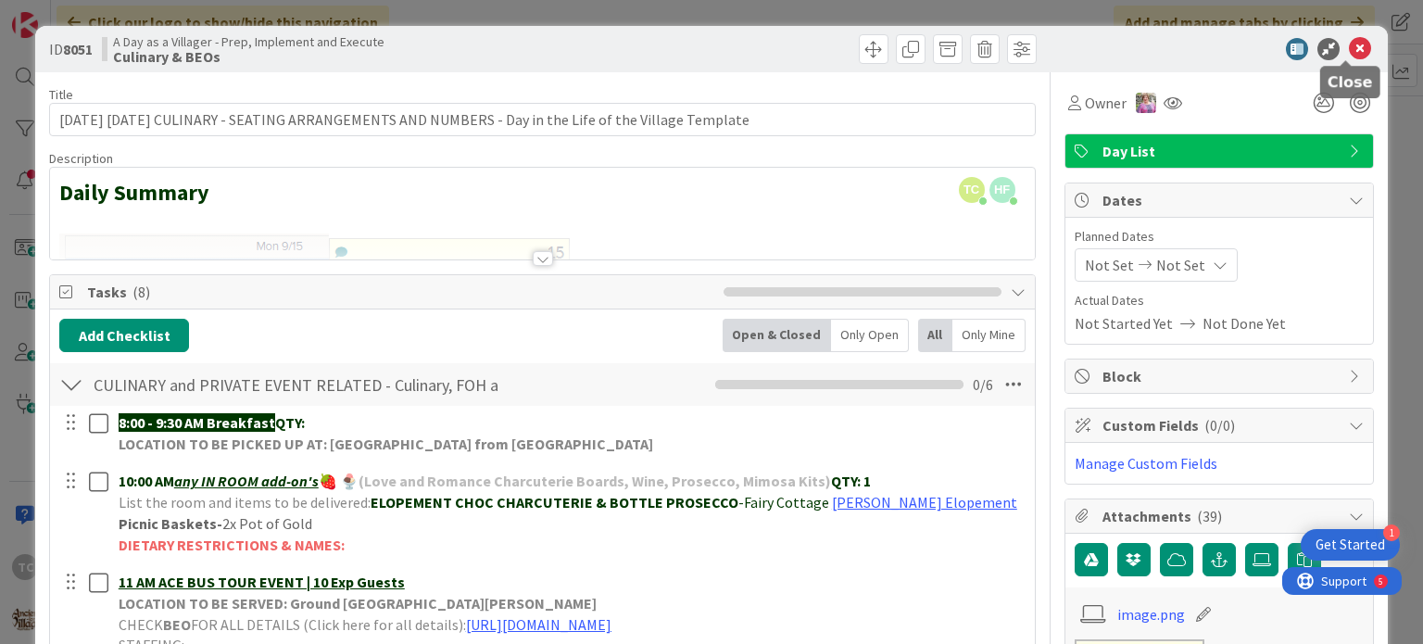
click at [1354, 45] on icon at bounding box center [1360, 49] width 22 height 22
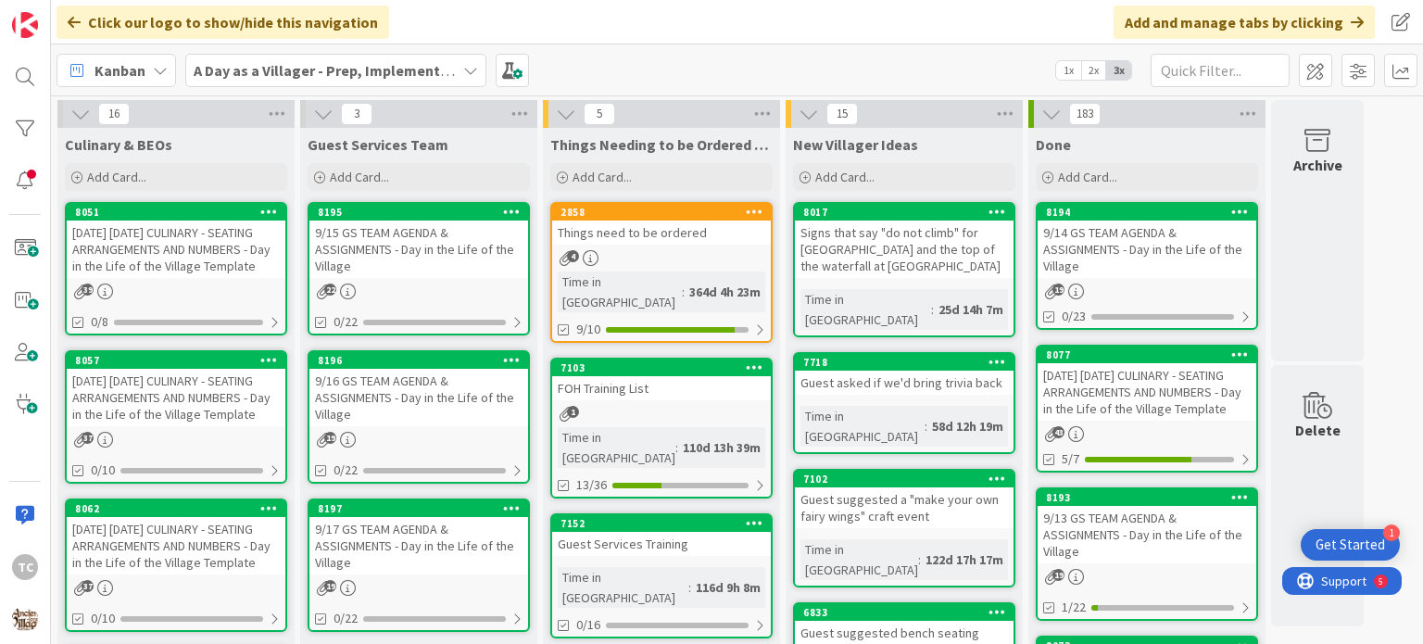
click at [382, 236] on div "9/15 GS TEAM AGENDA & ASSIGNMENTS - Day in the Life of the Village" at bounding box center [418, 248] width 219 height 57
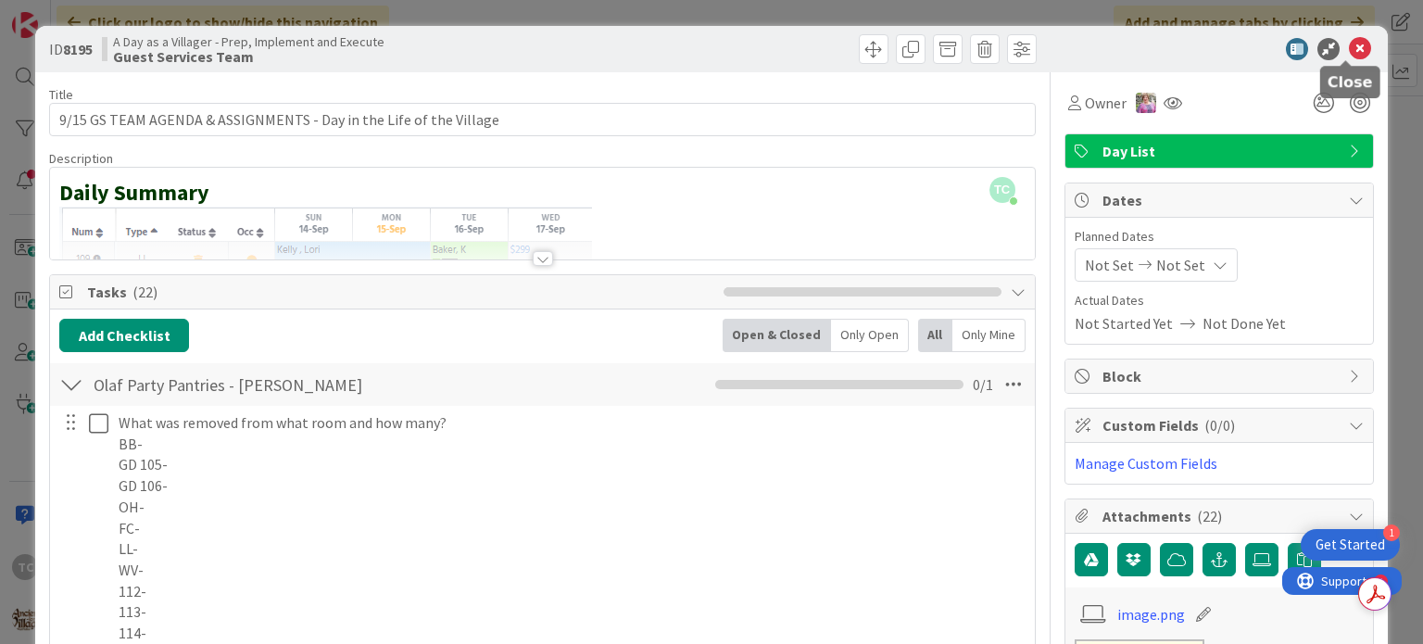
drag, startPoint x: 1341, startPoint y: 47, endPoint x: 1281, endPoint y: 67, distance: 63.3
click at [1349, 47] on icon at bounding box center [1360, 49] width 22 height 22
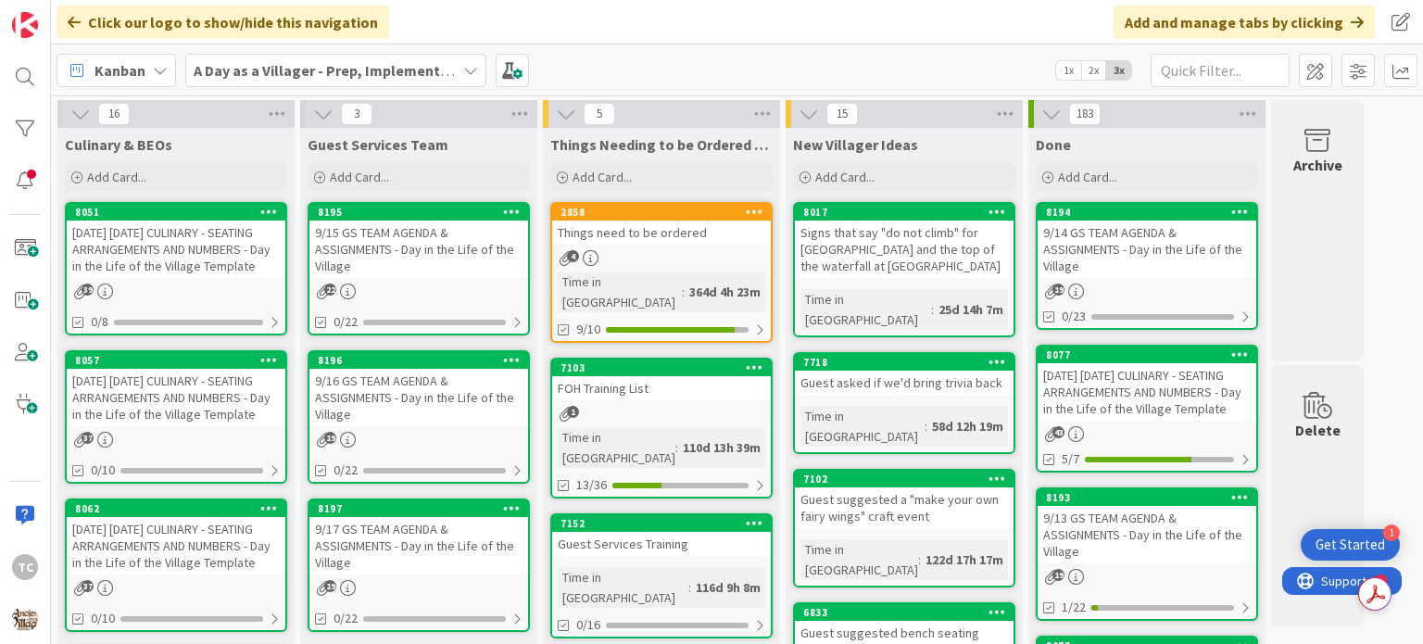
click at [223, 260] on div "[DATE] [DATE] CULINARY - SEATING ARRANGEMENTS AND NUMBERS - Day in the Life of …" at bounding box center [176, 248] width 219 height 57
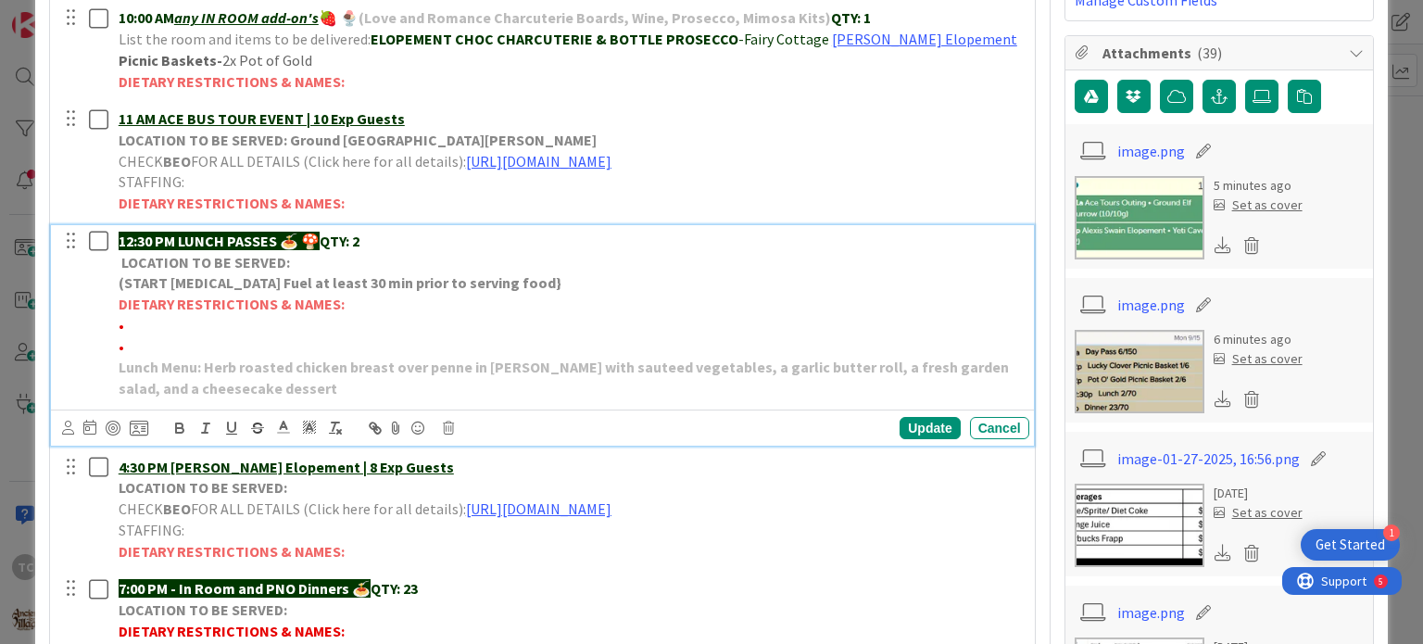
click at [147, 323] on p "•" at bounding box center [570, 325] width 903 height 21
drag, startPoint x: 321, startPoint y: 324, endPoint x: 128, endPoint y: 318, distance: 193.7
click at [128, 317] on p "• Paterna - celebrating birthday" at bounding box center [570, 325] width 903 height 21
click at [285, 429] on icon at bounding box center [283, 427] width 17 height 17
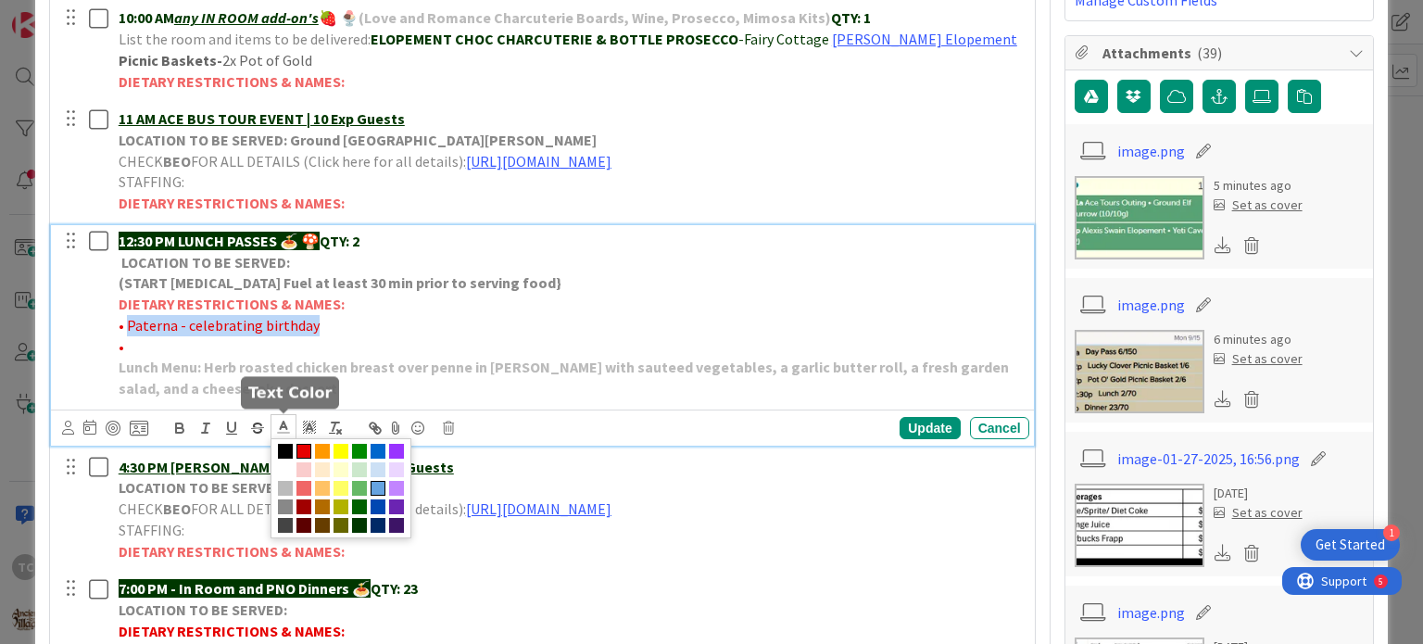
click at [378, 490] on span at bounding box center [378, 488] width 15 height 15
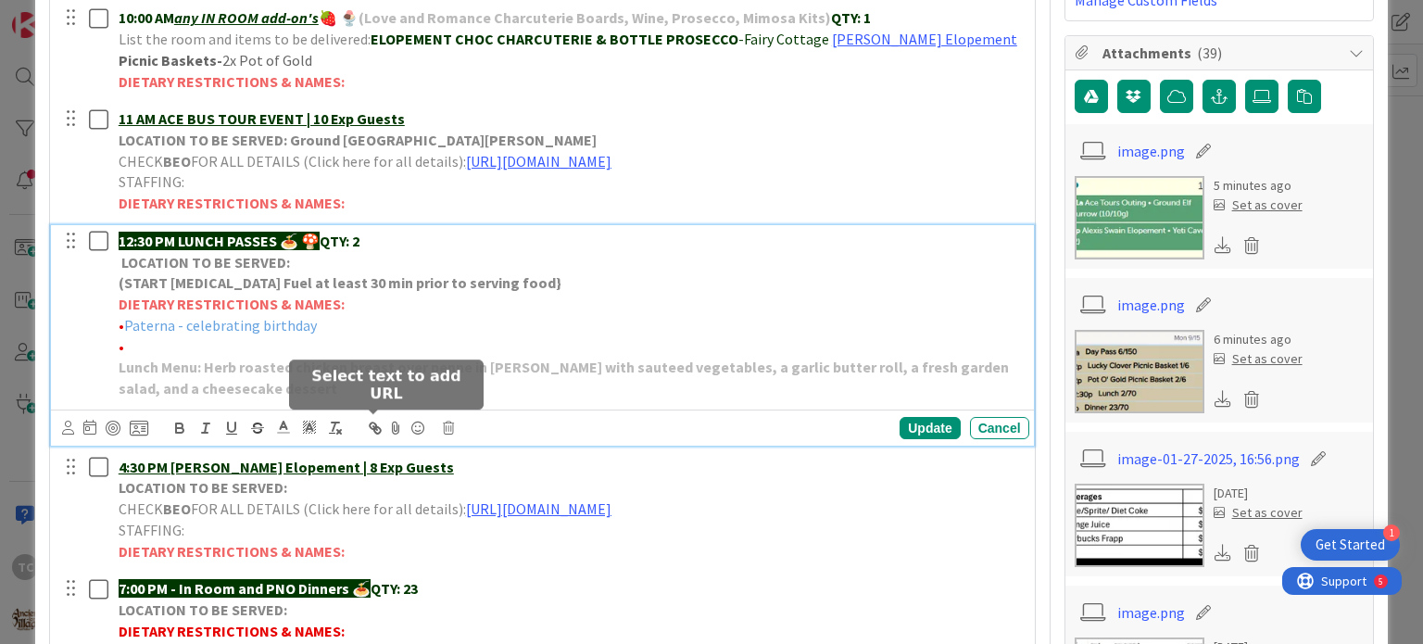
click at [437, 336] on p "•" at bounding box center [570, 346] width 903 height 21
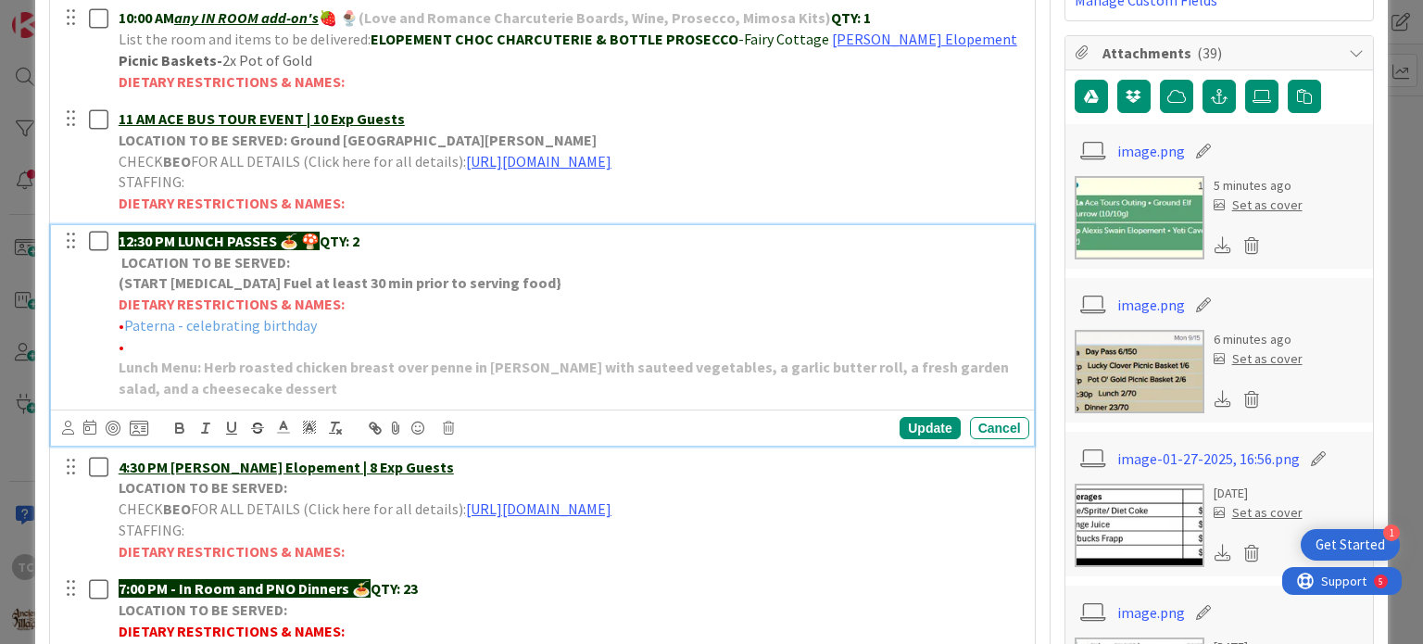
click at [366, 349] on p "•" at bounding box center [570, 346] width 903 height 21
drag, startPoint x: 315, startPoint y: 324, endPoint x: 132, endPoint y: 319, distance: 182.6
click at [132, 319] on p "• Paterna - celebrating birthday" at bounding box center [570, 325] width 903 height 21
click at [316, 326] on p "• Paterna - celebrating birthday" at bounding box center [570, 325] width 903 height 21
drag, startPoint x: 316, startPoint y: 326, endPoint x: 126, endPoint y: 333, distance: 190.0
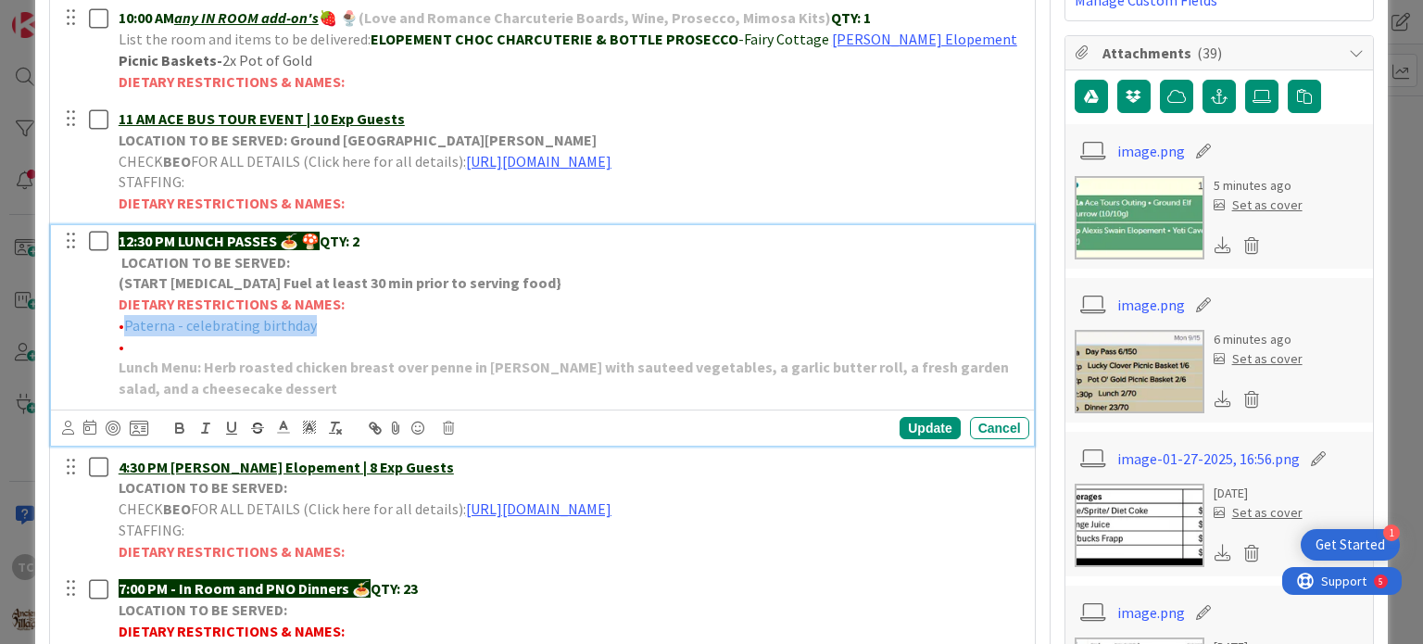
click at [126, 333] on p "• Paterna - celebrating birthday" at bounding box center [570, 325] width 903 height 21
click at [178, 428] on icon "button" at bounding box center [179, 430] width 7 height 5
click at [322, 358] on strong "Lunch Menu: Herb roasted chicken breast over penne in [PERSON_NAME] with sautee…" at bounding box center [565, 378] width 893 height 40
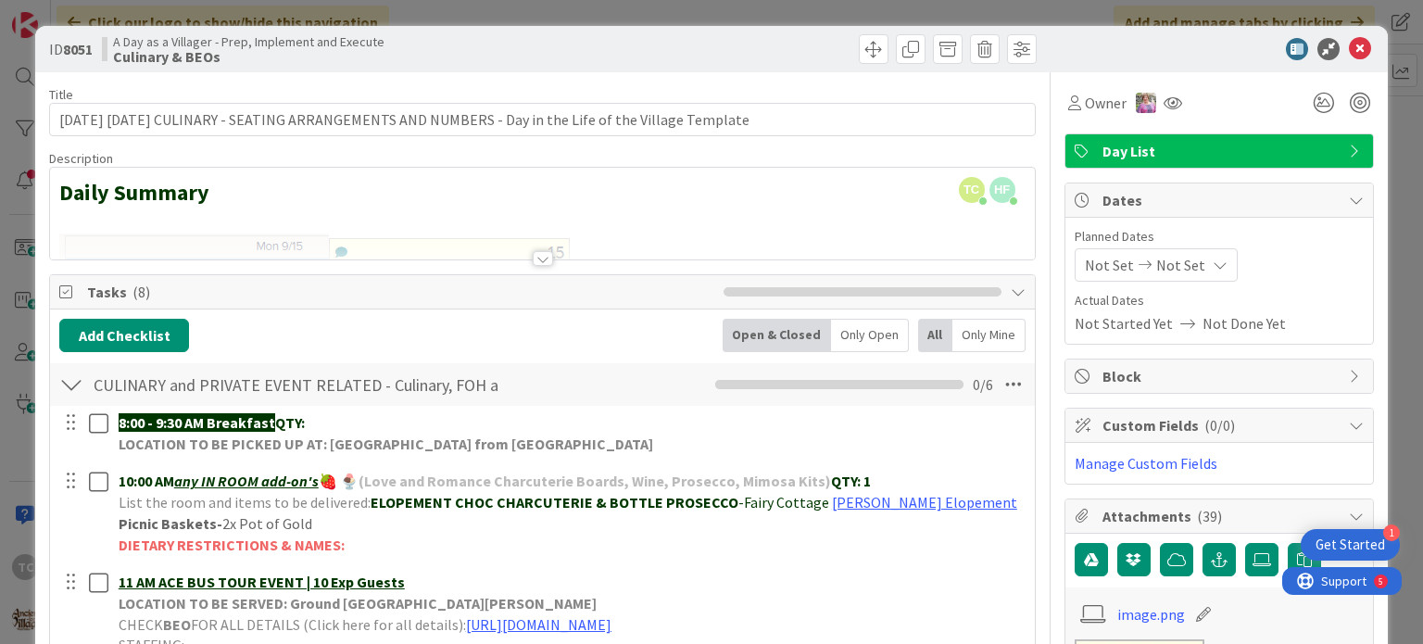
click at [745, 3] on div "ID 8051 A Day as a Villager - Prep, Implement and Execute Culinary & BEOs Title…" at bounding box center [711, 322] width 1423 height 644
